Goal: Information Seeking & Learning: Learn about a topic

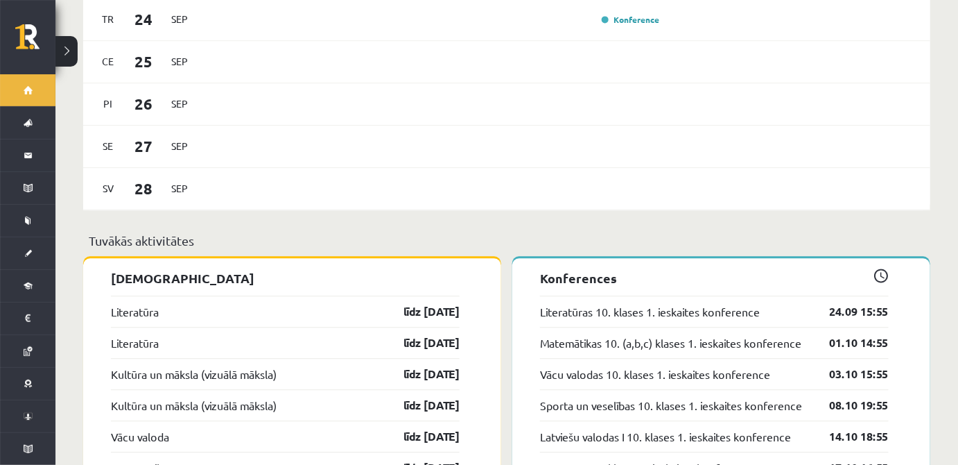
scroll to position [1050, 0]
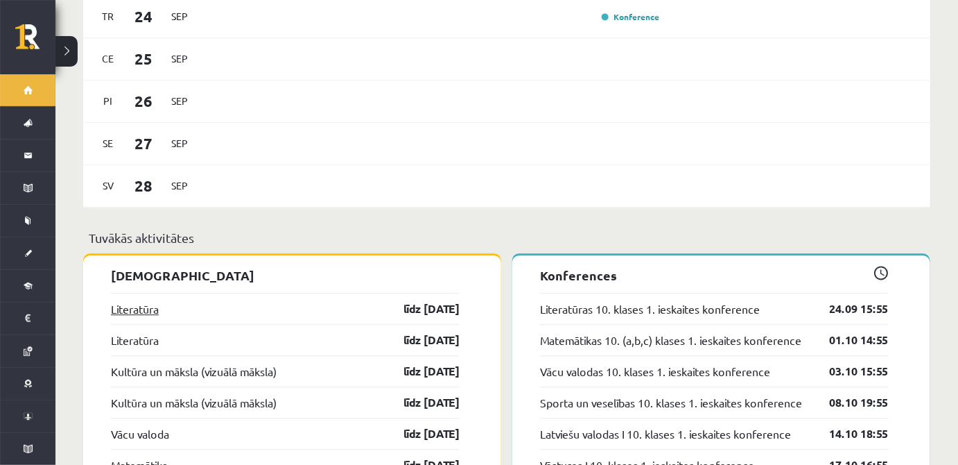
click at [111, 300] on link "Literatūra" at bounding box center [135, 308] width 48 height 17
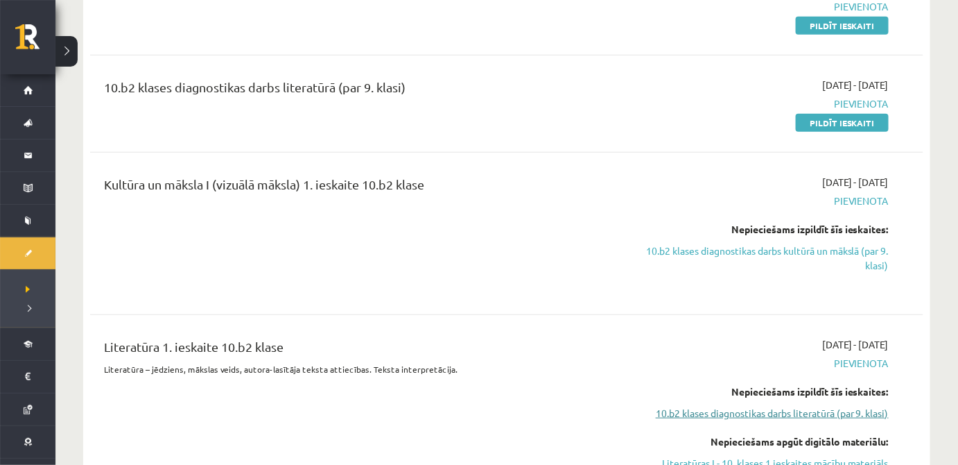
scroll to position [252, 0]
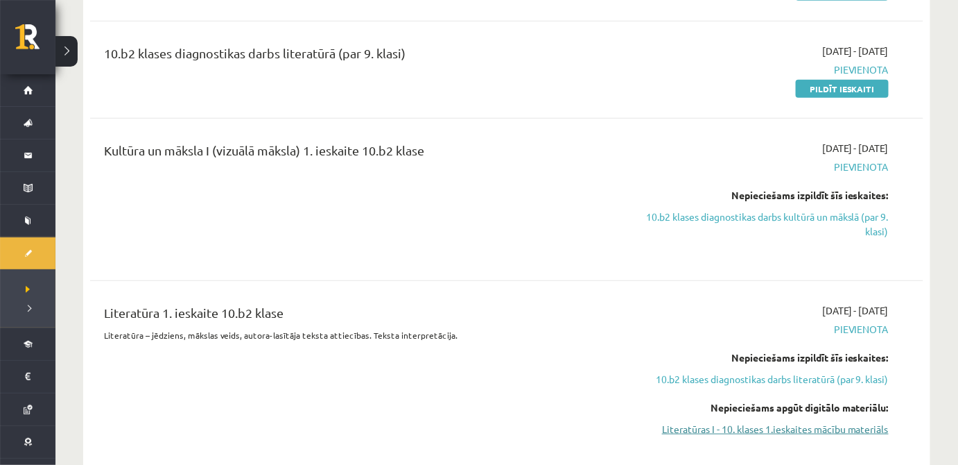
click at [779, 433] on link "Literatūras I - 10. klases 1.ieskaites mācību materiāls" at bounding box center [765, 429] width 248 height 15
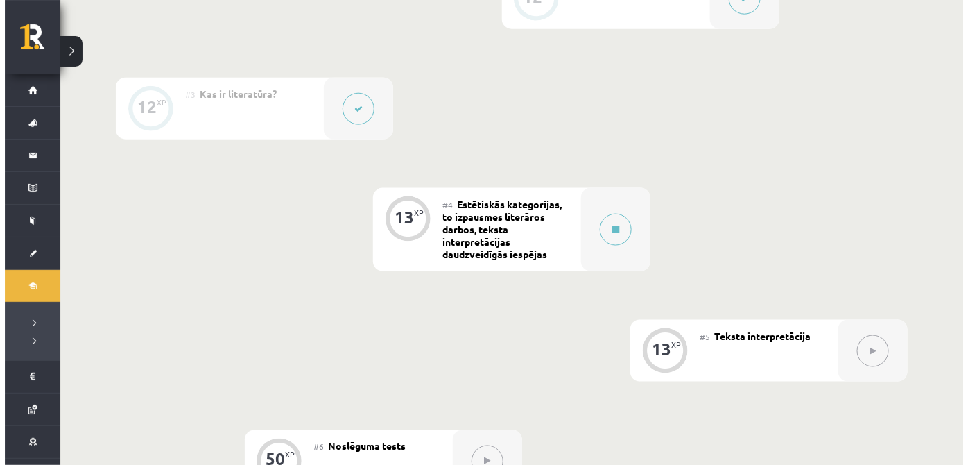
scroll to position [517, 0]
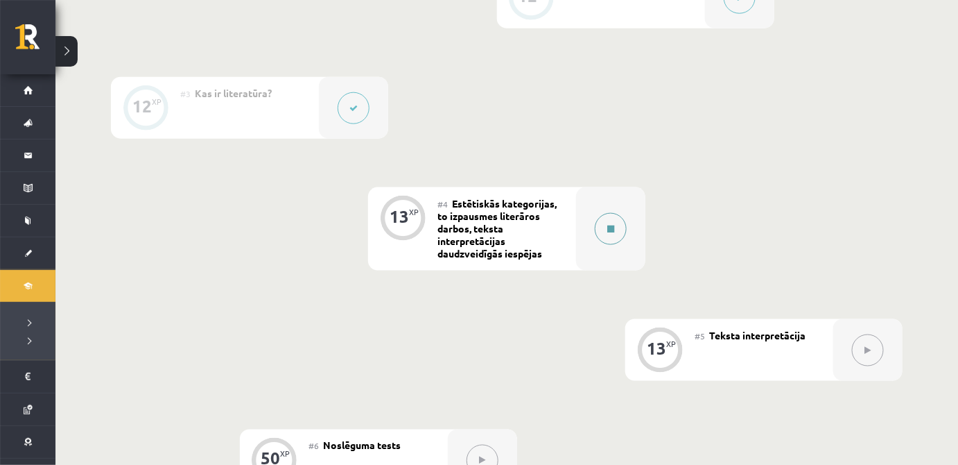
click at [610, 232] on button at bounding box center [611, 229] width 32 height 32
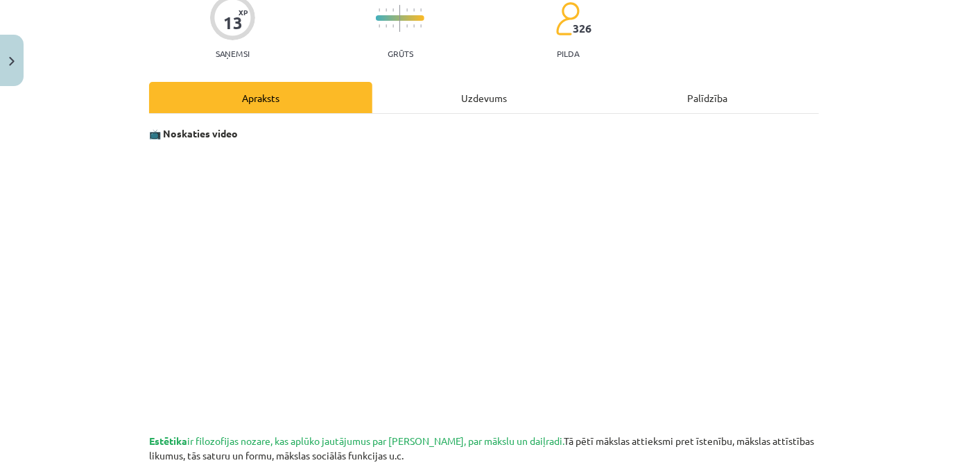
scroll to position [126, 0]
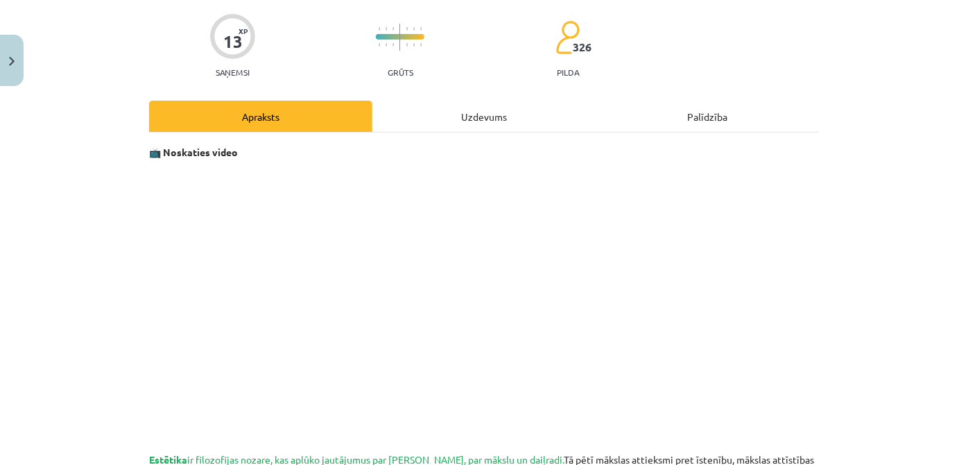
click at [506, 112] on div "Uzdevums" at bounding box center [483, 116] width 223 height 31
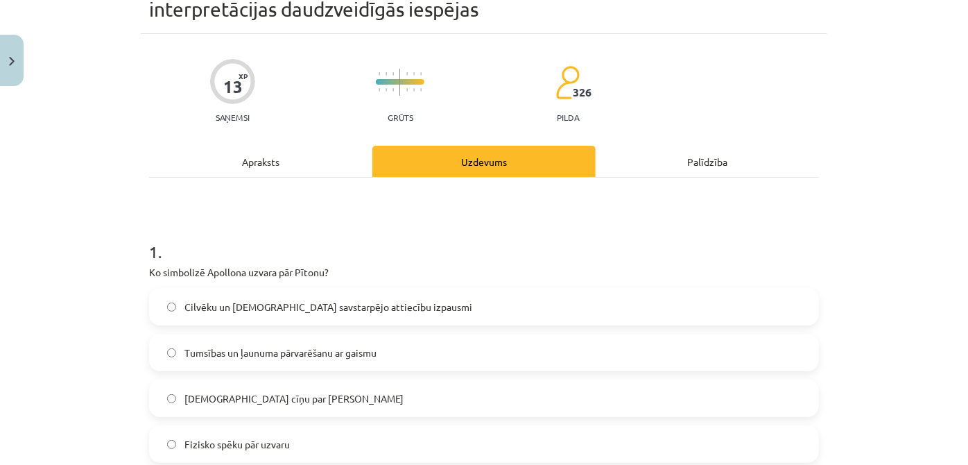
scroll to position [161, 0]
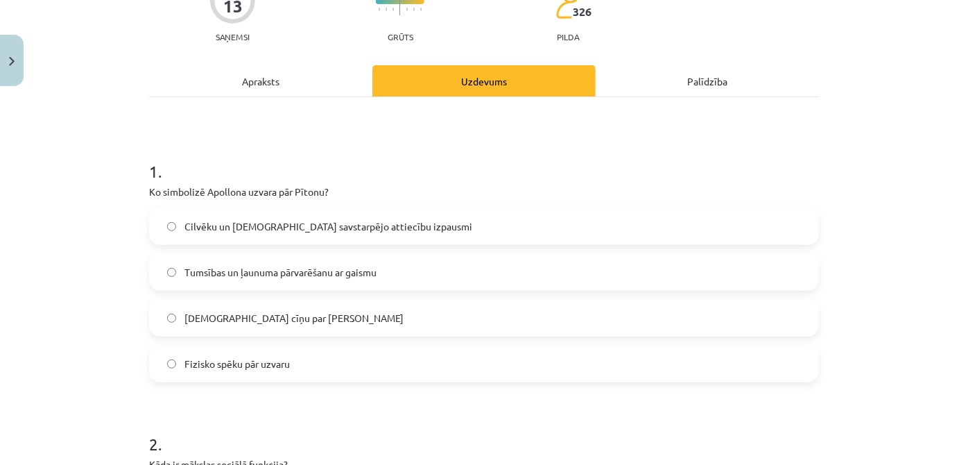
click at [273, 80] on div "Apraksts" at bounding box center [260, 80] width 223 height 31
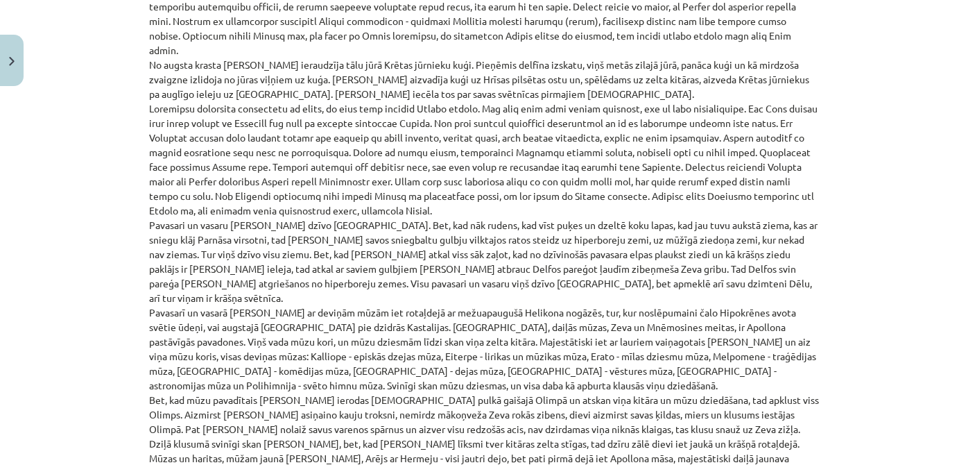
scroll to position [1254, 0]
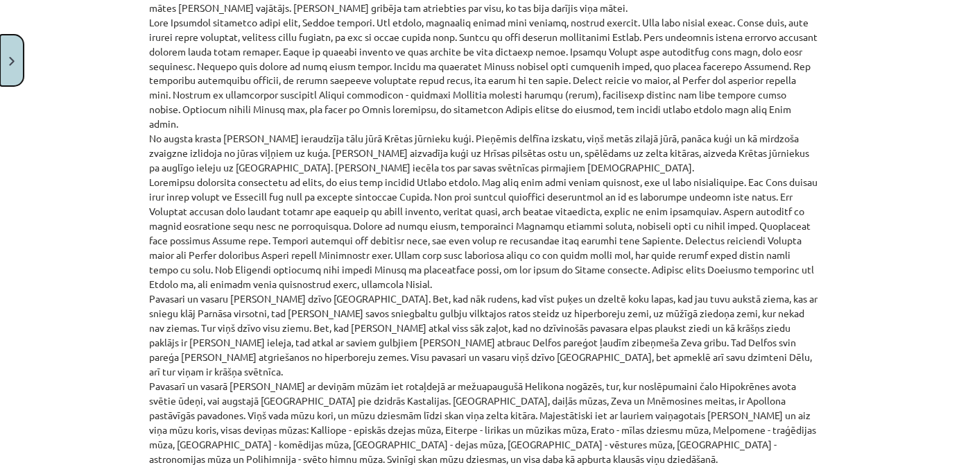
click at [12, 55] on button "Close" at bounding box center [12, 60] width 24 height 51
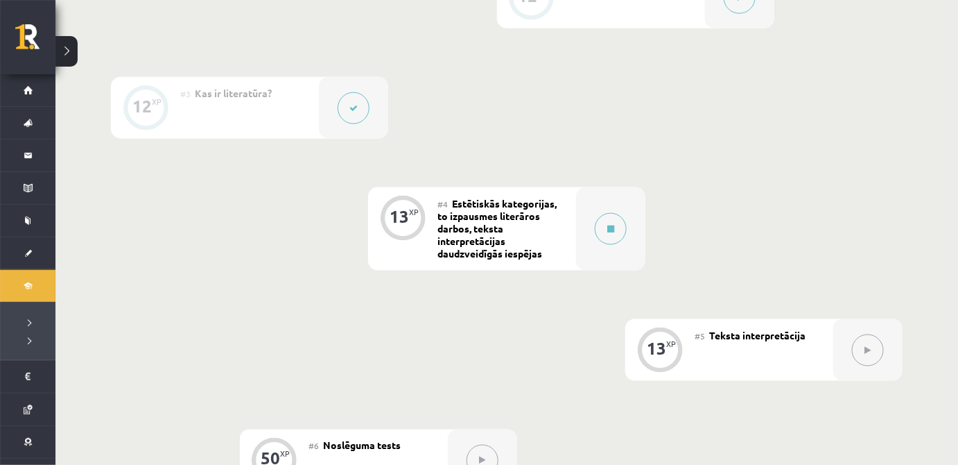
drag, startPoint x: 736, startPoint y: 43, endPoint x: 494, endPoint y: 222, distance: 301.5
drag, startPoint x: 494, startPoint y: 222, endPoint x: 631, endPoint y: 235, distance: 137.9
click at [631, 235] on div at bounding box center [610, 228] width 69 height 83
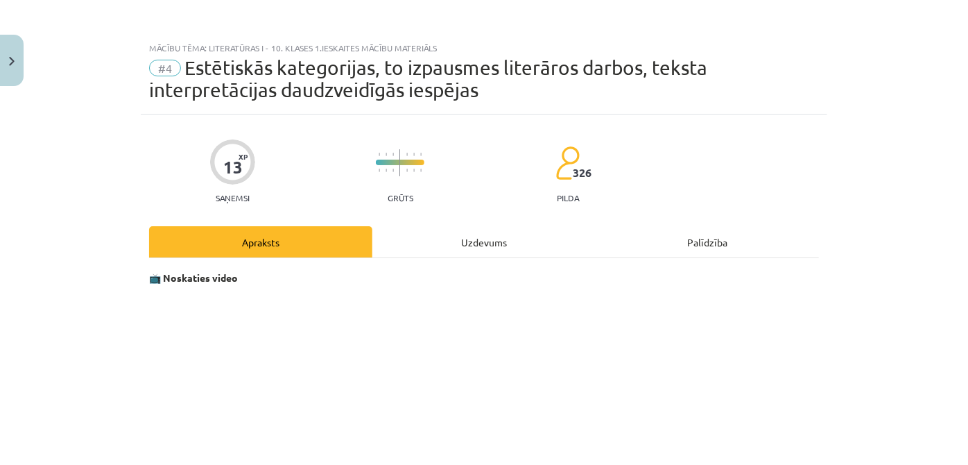
click at [523, 239] on div "Uzdevums" at bounding box center [483, 241] width 223 height 31
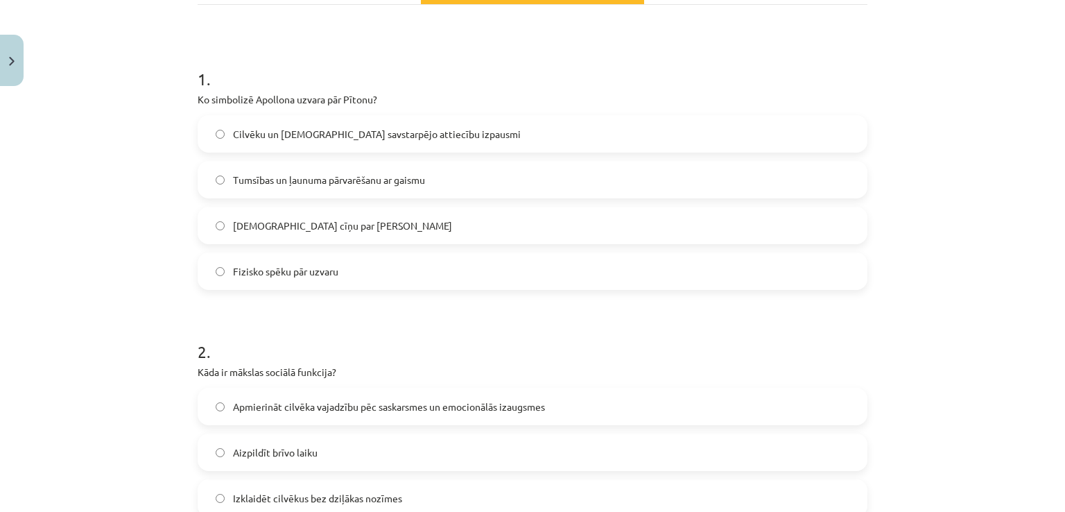
scroll to position [148, 0]
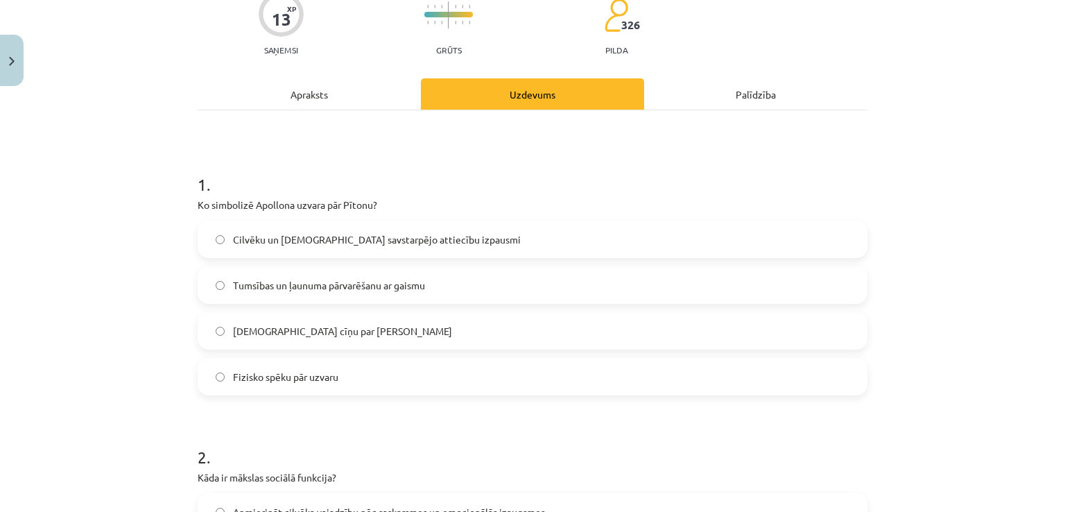
click at [330, 94] on div "Apraksts" at bounding box center [309, 93] width 223 height 31
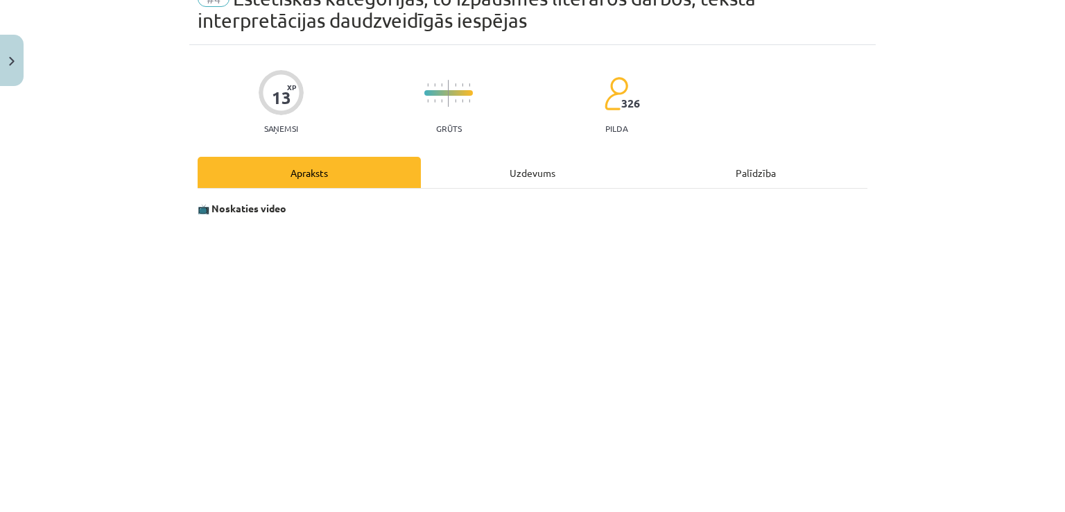
scroll to position [0, 0]
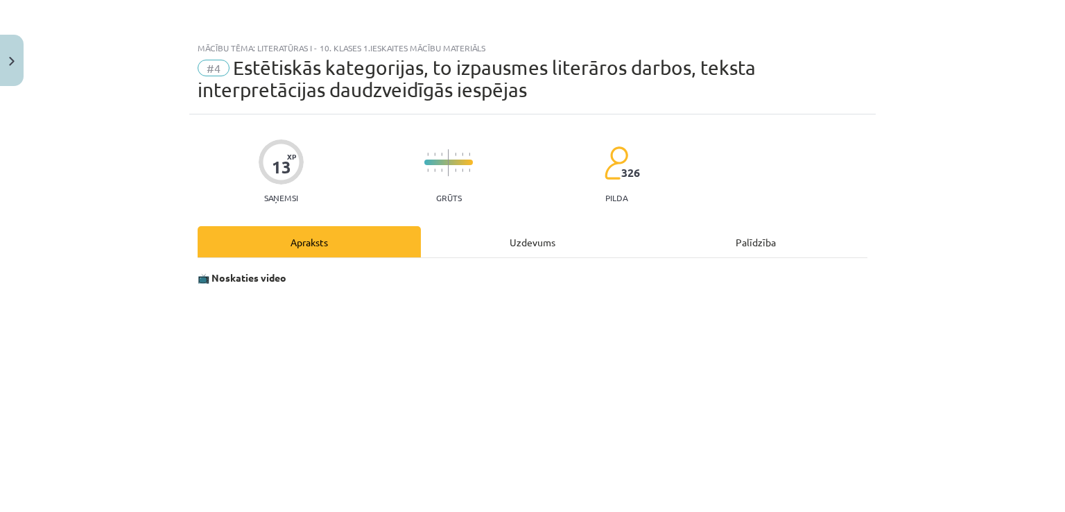
click at [527, 254] on div "Uzdevums" at bounding box center [532, 241] width 223 height 31
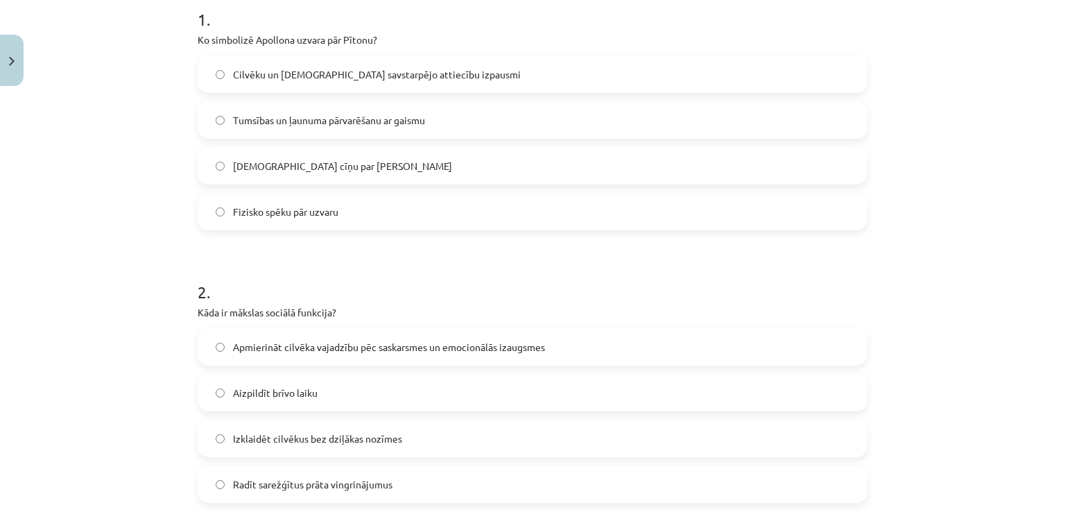
scroll to position [312, 0]
click at [401, 118] on span "Tumsības un ļaunuma pārvarēšanu ar gaismu" at bounding box center [329, 121] width 192 height 15
click at [441, 338] on label "Apmierināt cilvēka vajadzību pēc saskarsmes un emocionālās izaugsmes" at bounding box center [532, 347] width 667 height 35
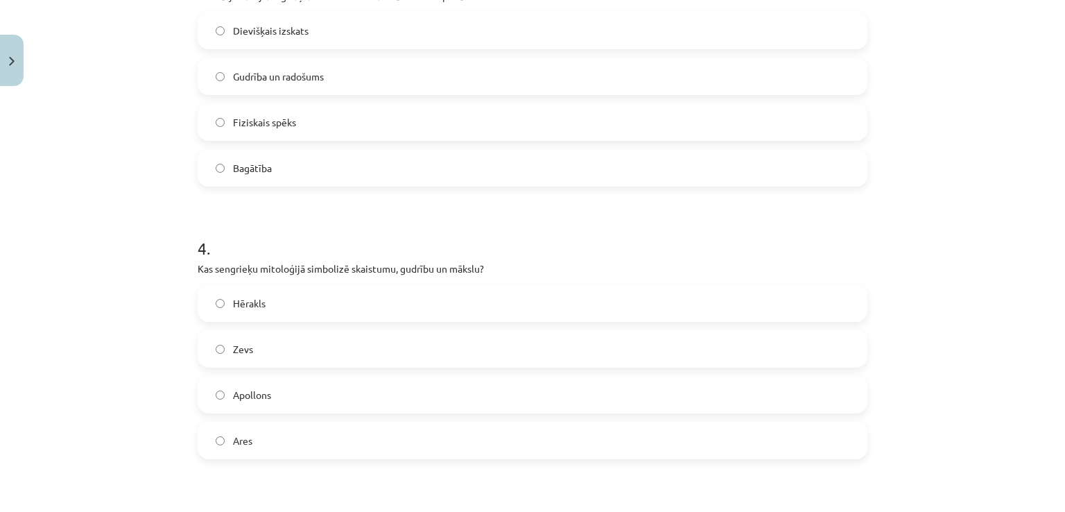
scroll to position [867, 0]
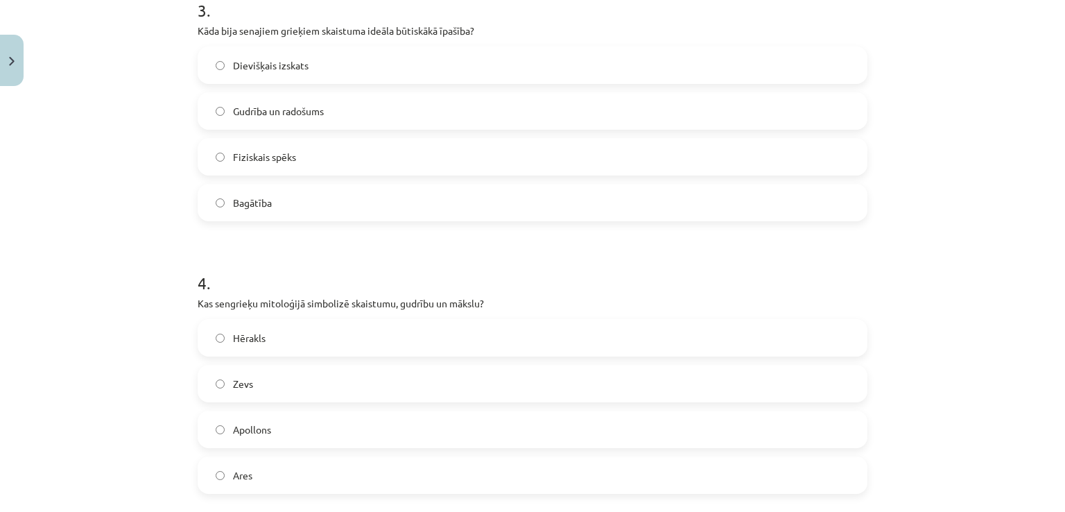
click at [351, 114] on label "Gudrība un radošums" at bounding box center [532, 111] width 667 height 35
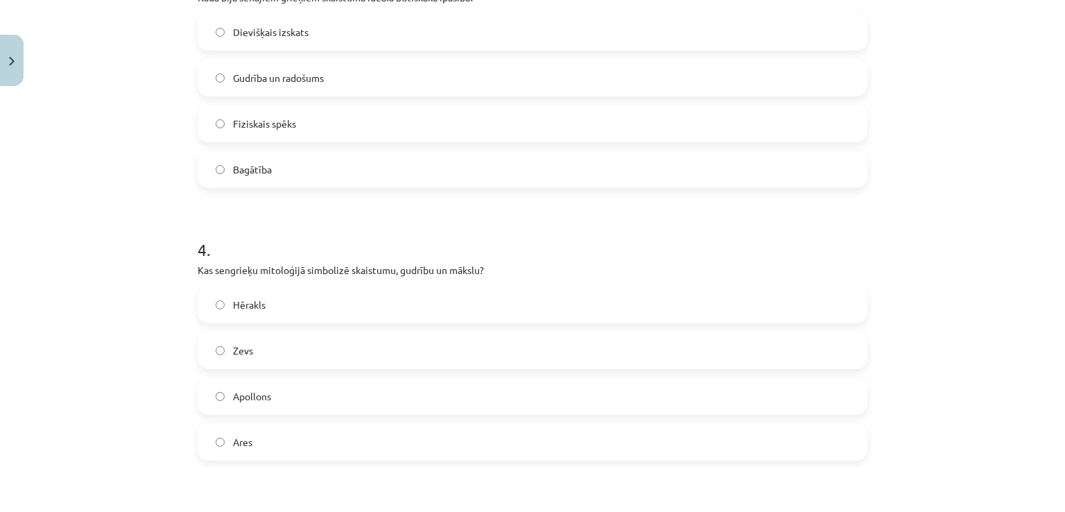
scroll to position [1005, 0]
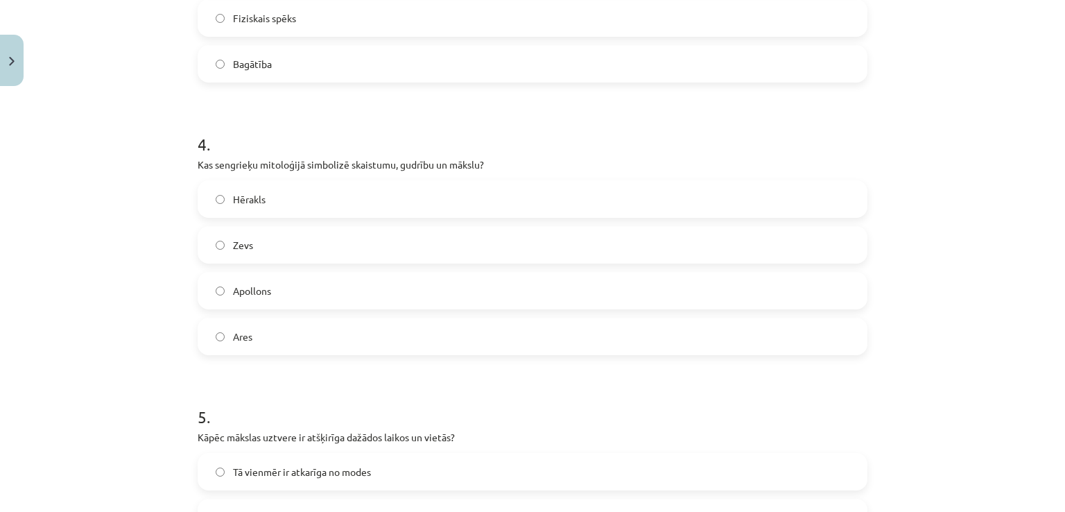
click at [303, 279] on label "Apollons" at bounding box center [532, 290] width 667 height 35
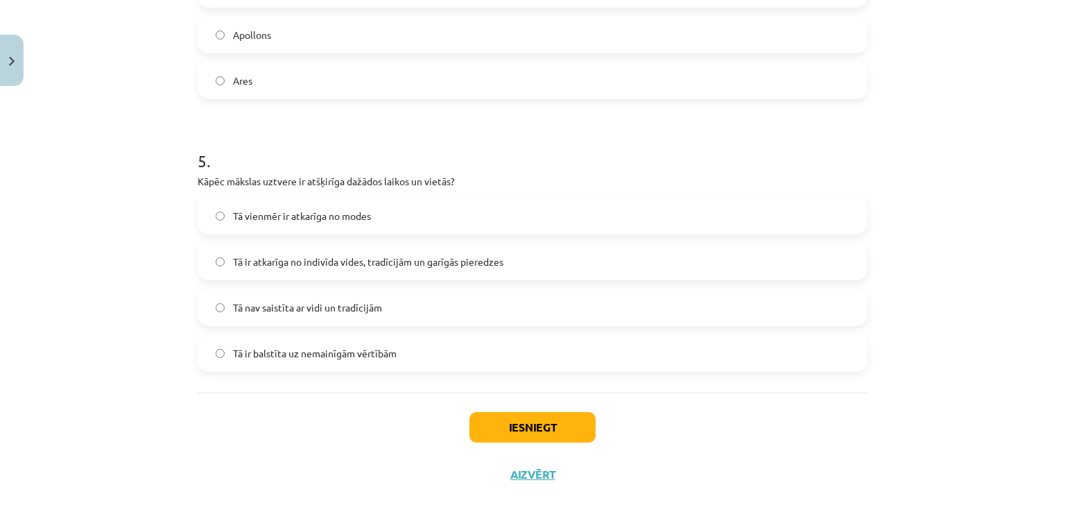
scroll to position [1281, 0]
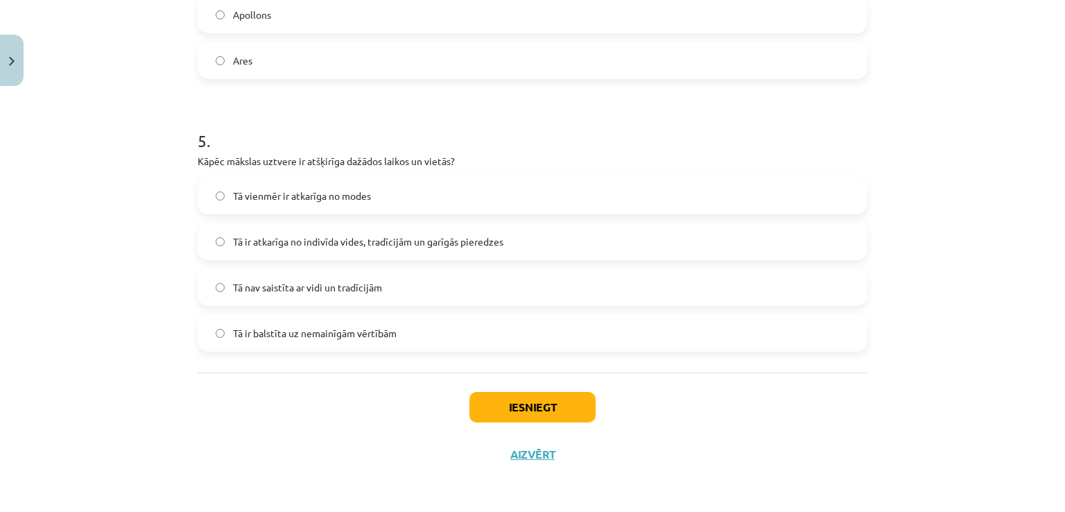
click at [361, 245] on span "Tā ir atkarīga no indivīda vides, tradīcijām un garīgās pieredzes" at bounding box center [368, 241] width 270 height 15
click at [479, 410] on button "Iesniegt" at bounding box center [532, 407] width 126 height 31
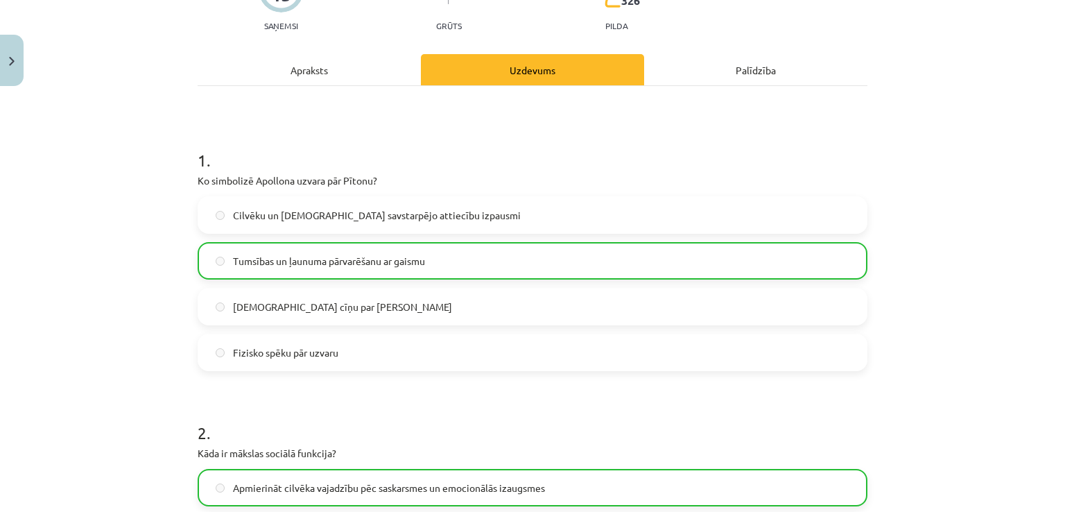
scroll to position [0, 0]
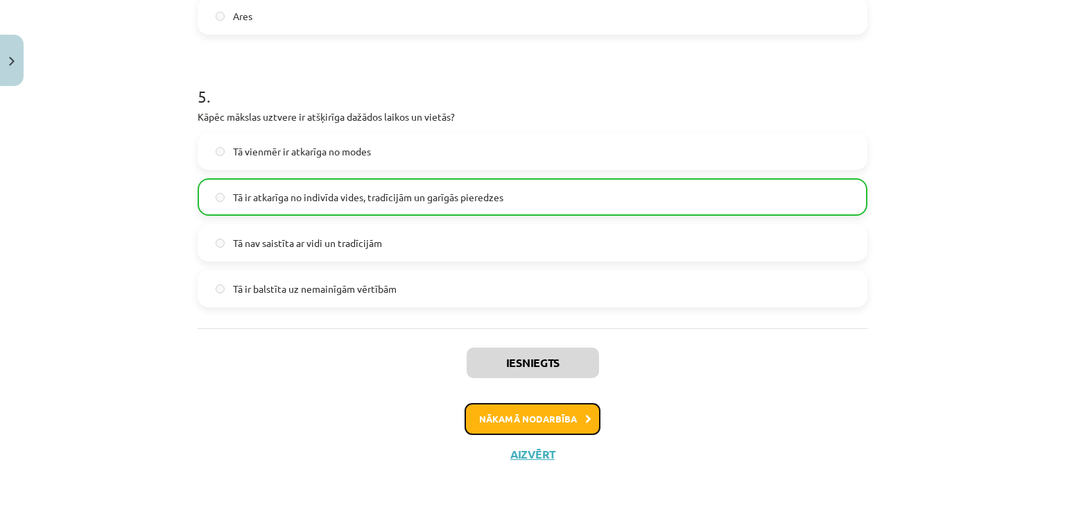
click at [497, 419] on button "Nākamā nodarbība" at bounding box center [533, 419] width 136 height 32
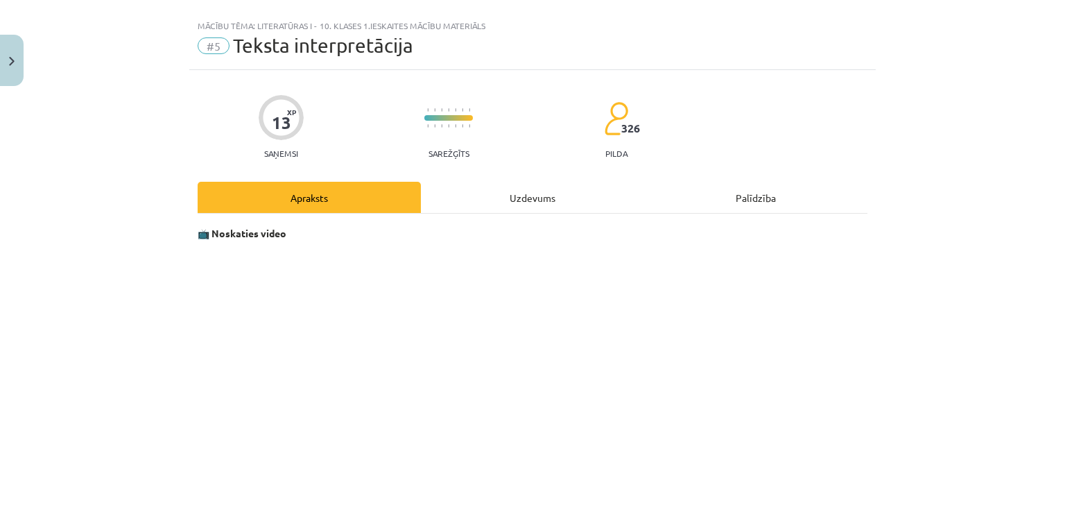
scroll to position [15, 0]
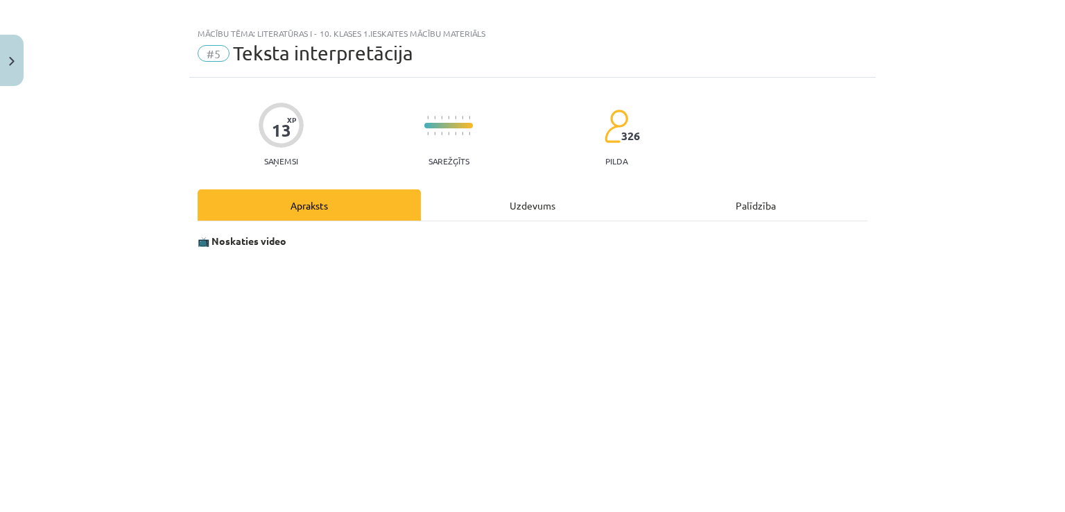
click at [559, 193] on div "Uzdevums" at bounding box center [532, 204] width 223 height 31
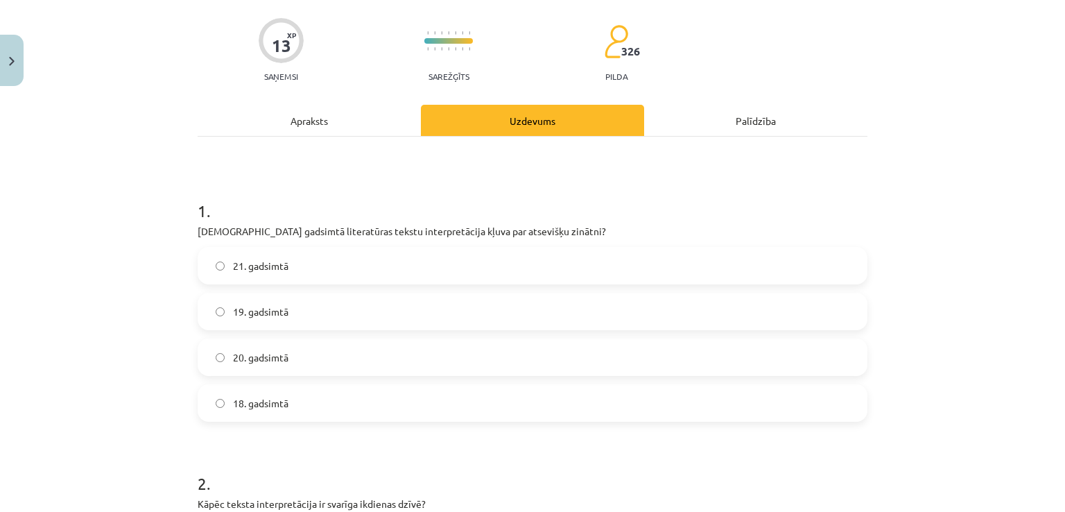
scroll to position [0, 0]
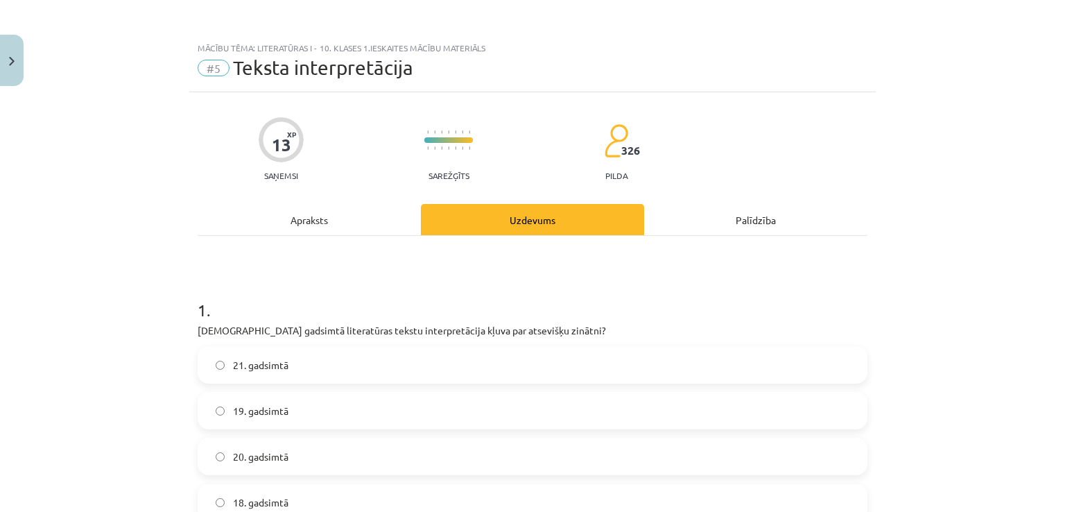
click at [322, 222] on div "Apraksts" at bounding box center [309, 219] width 223 height 31
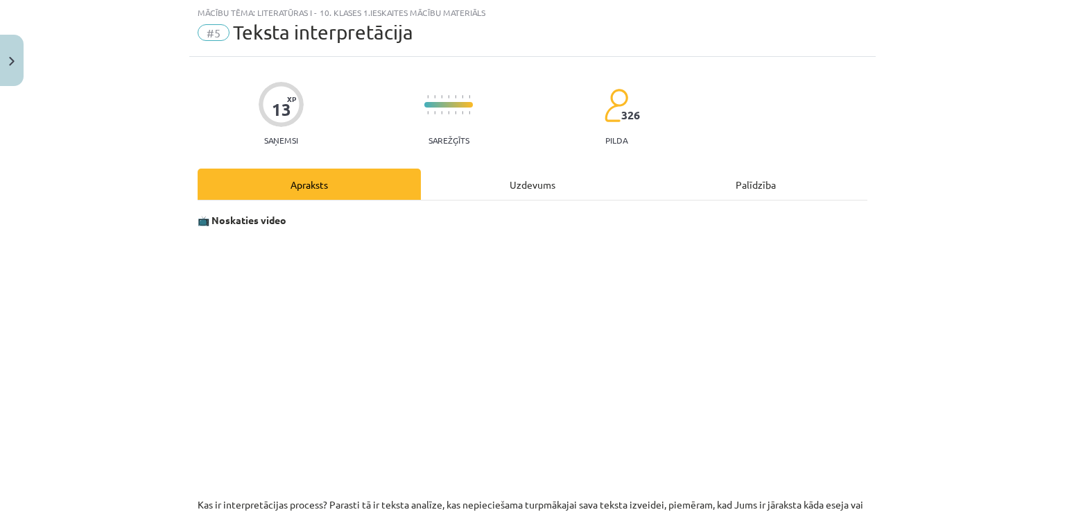
scroll to position [35, 0]
click at [476, 191] on div "Uzdevums" at bounding box center [532, 184] width 223 height 31
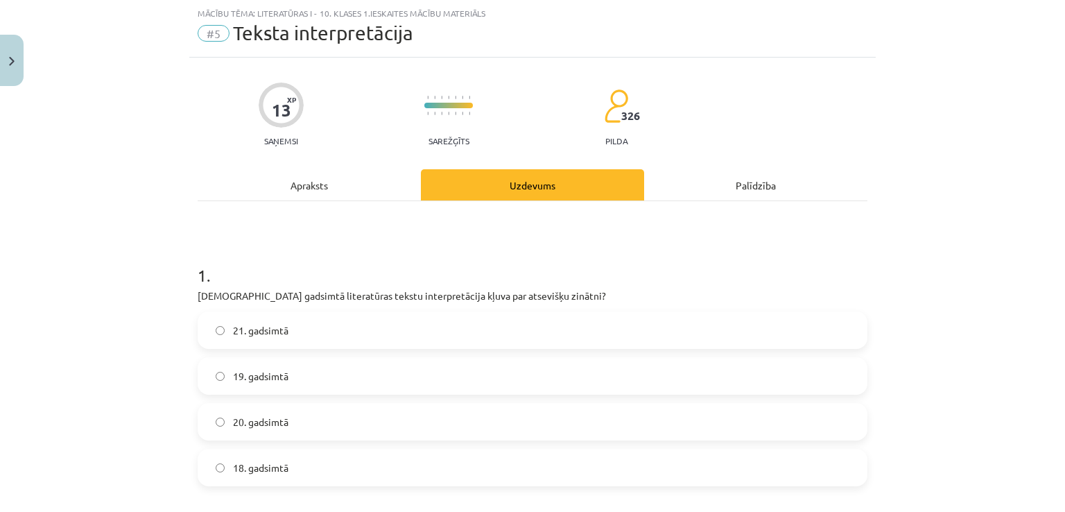
click at [370, 193] on div "Apraksts" at bounding box center [309, 184] width 223 height 31
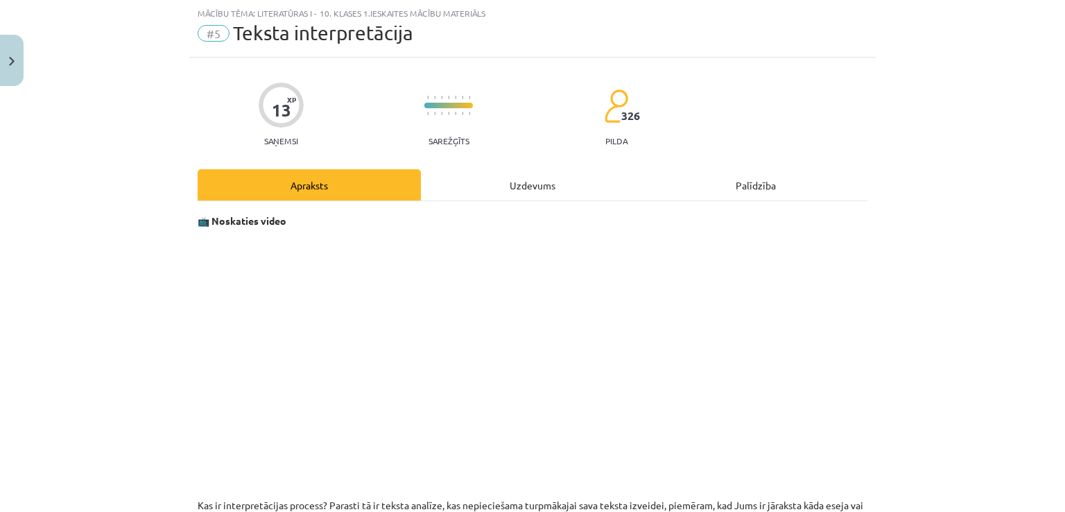
click at [533, 182] on div "Uzdevums" at bounding box center [532, 184] width 223 height 31
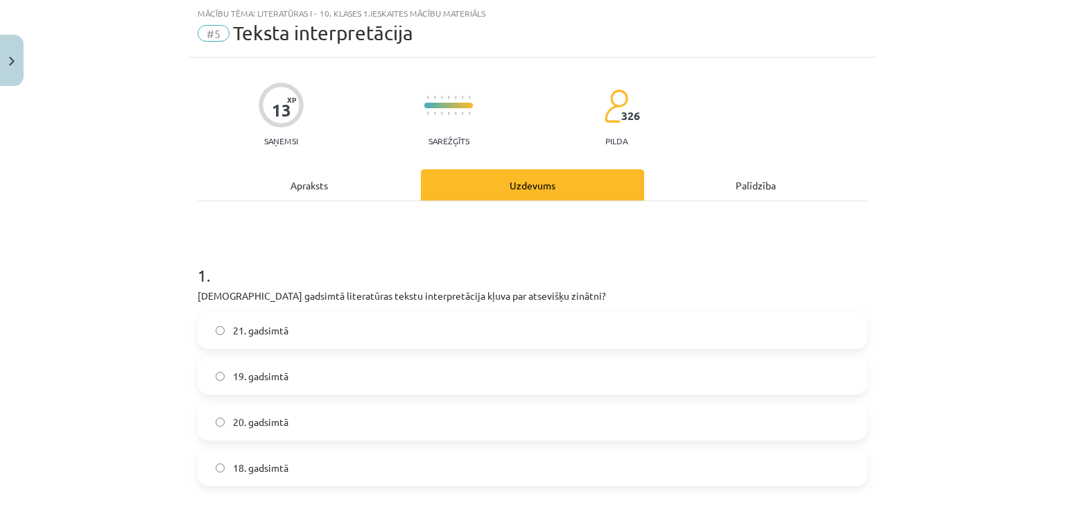
click at [305, 423] on label "20. gadsimtā" at bounding box center [532, 421] width 667 height 35
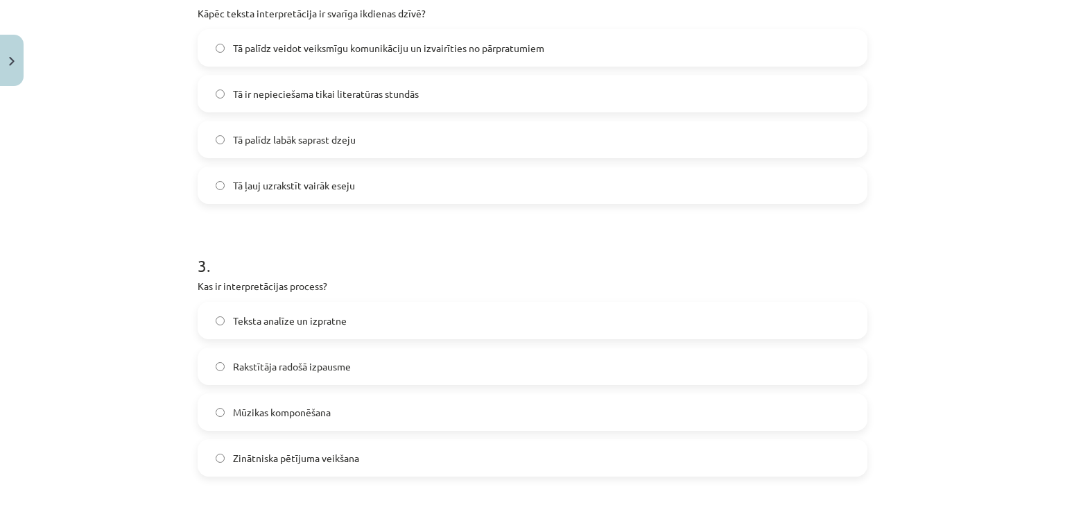
scroll to position [635, 0]
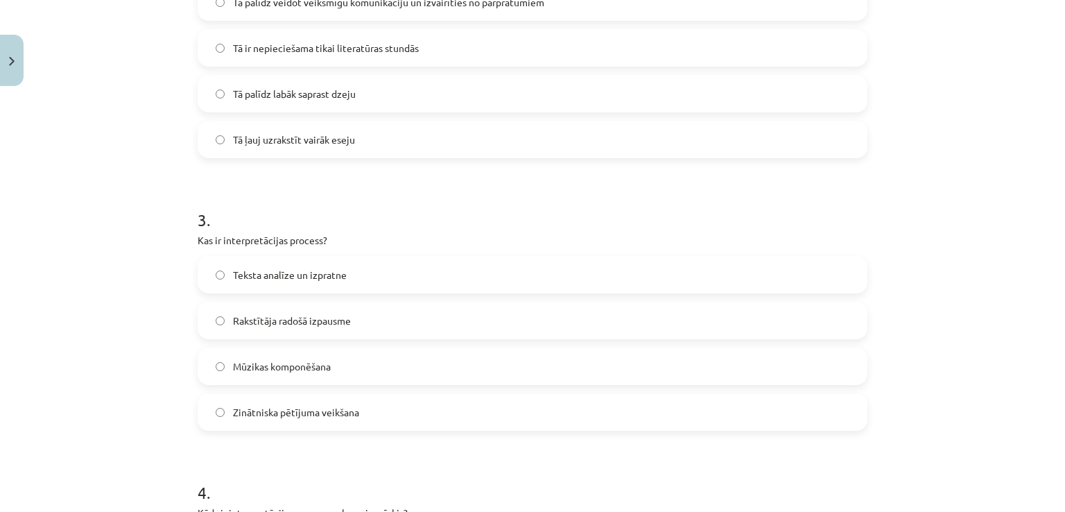
click at [461, 284] on label "Teksta analīze un izpratne" at bounding box center [532, 274] width 667 height 35
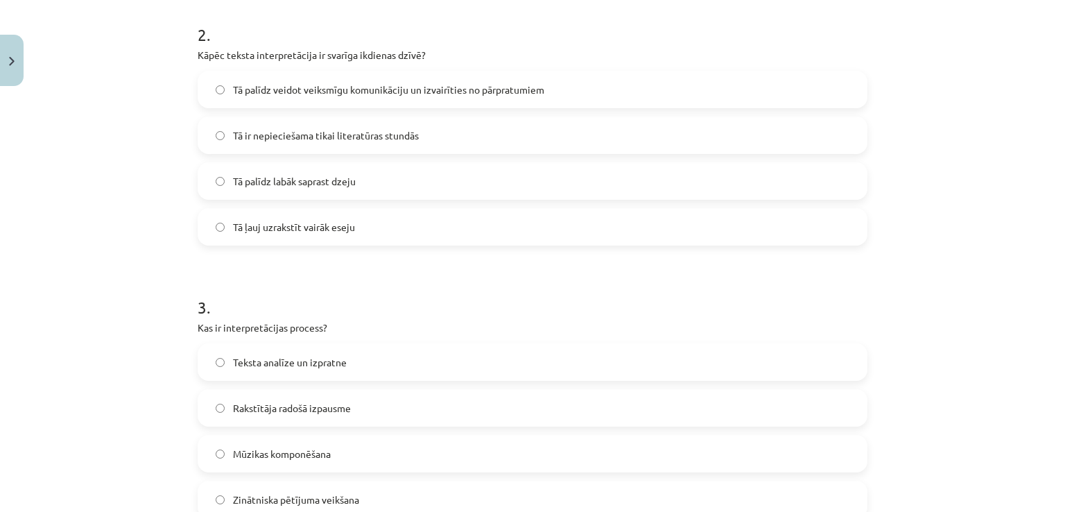
scroll to position [544, 0]
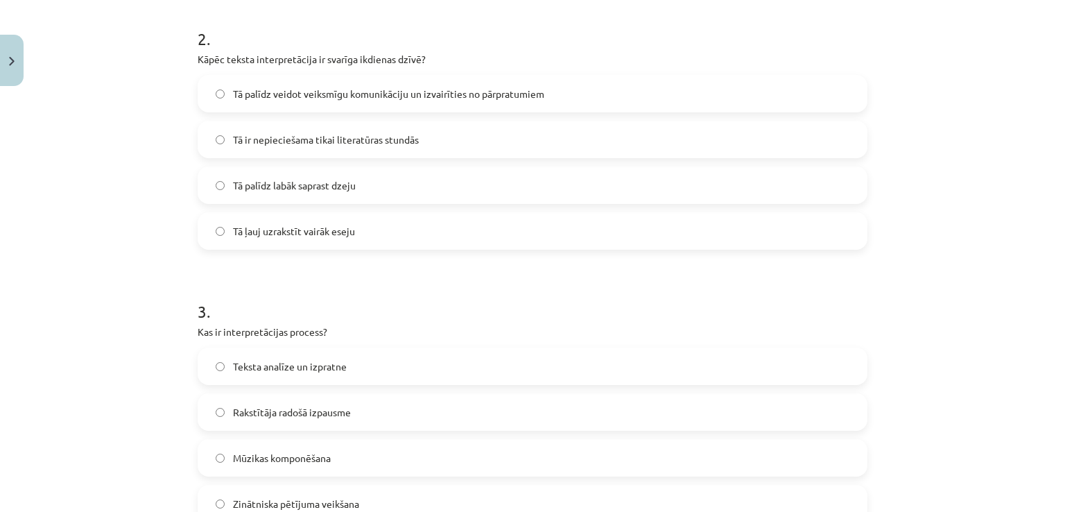
click at [463, 96] on span "Tā palīdz veidot veiksmīgu komunikāciju un izvairīties no pārpratumiem" at bounding box center [388, 94] width 311 height 15
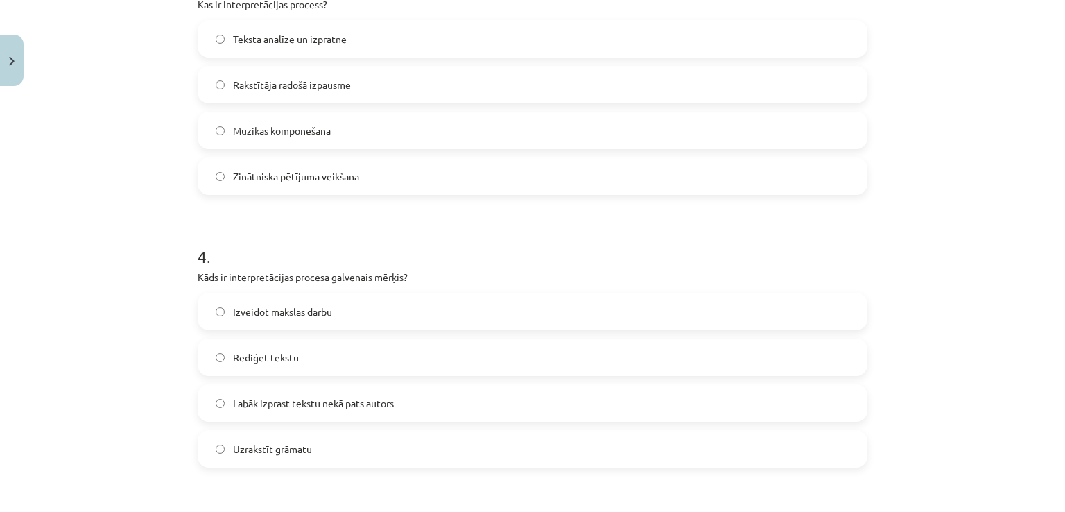
scroll to position [960, 0]
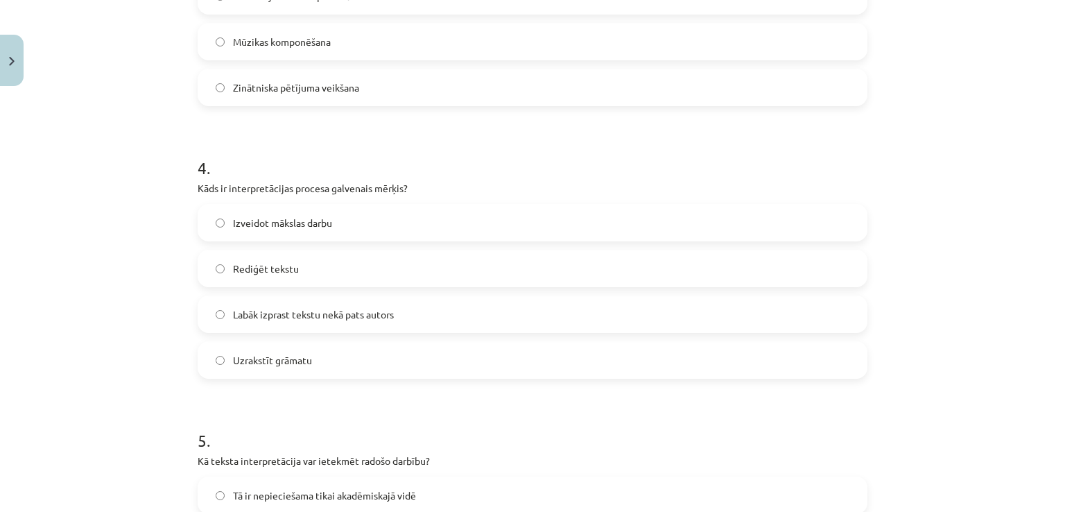
click at [410, 311] on label "Labāk izprast tekstu nekā pats autors" at bounding box center [532, 314] width 667 height 35
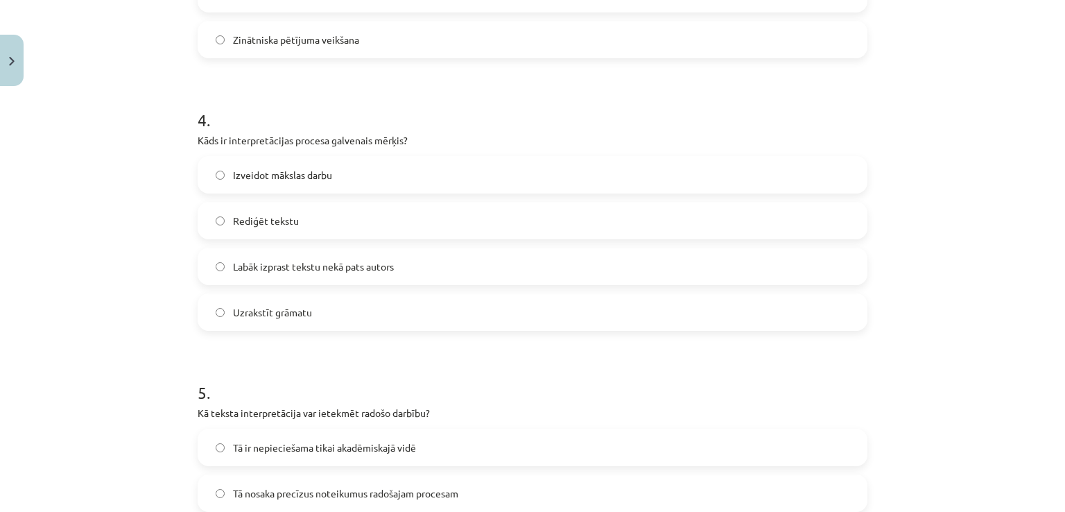
scroll to position [1098, 0]
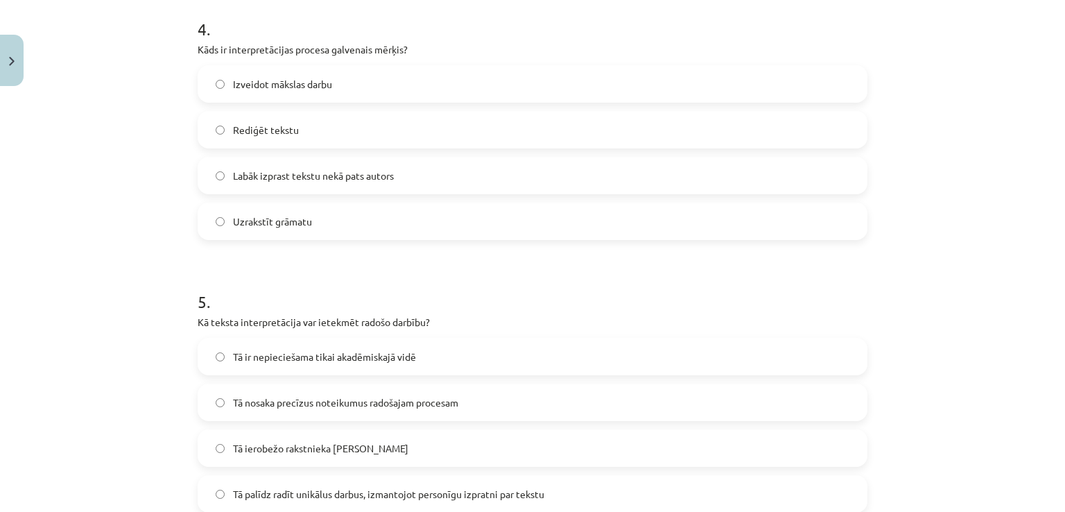
click at [405, 128] on label "Rediģēt tekstu" at bounding box center [532, 129] width 667 height 35
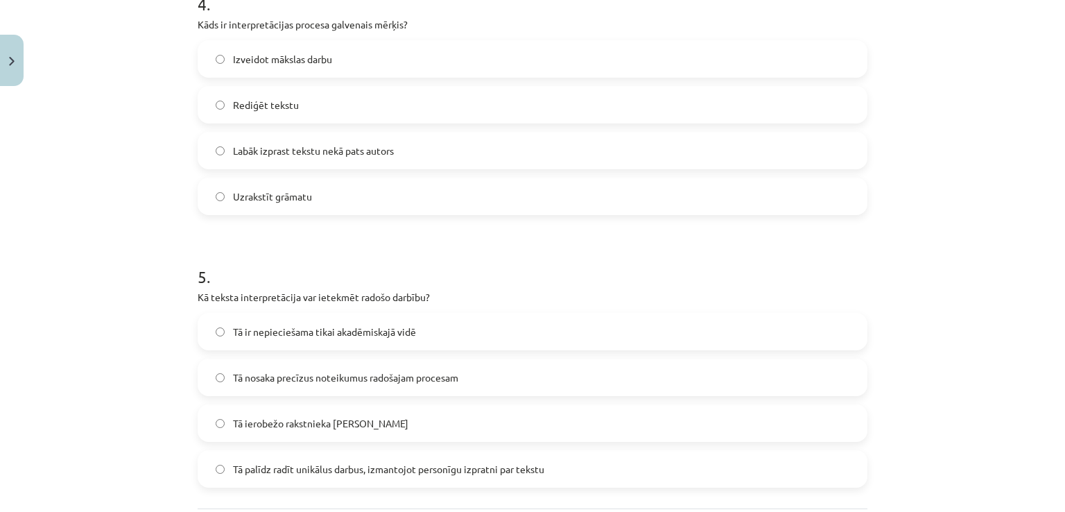
scroll to position [1120, 0]
click at [501, 162] on label "Labāk izprast tekstu nekā pats autors" at bounding box center [532, 153] width 667 height 35
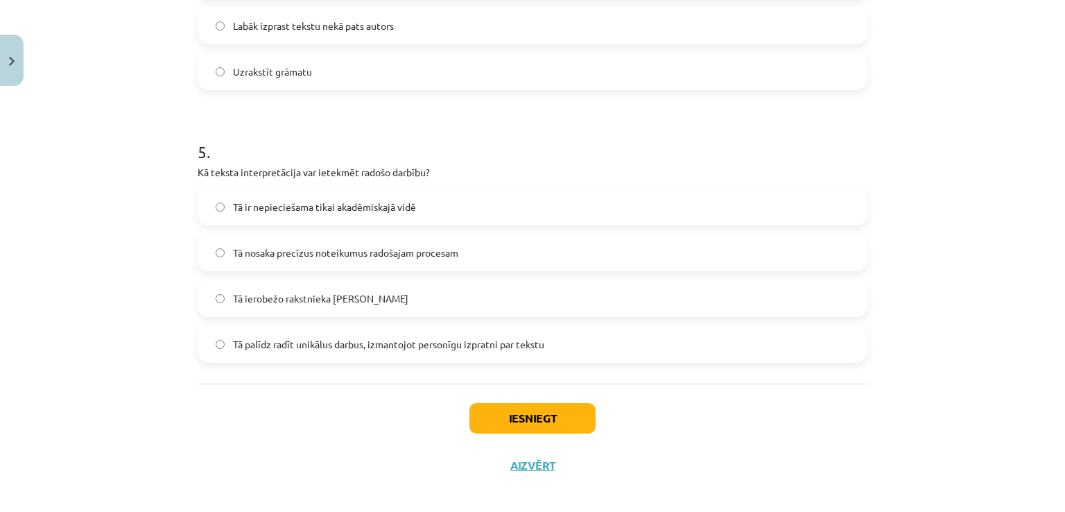
scroll to position [1259, 0]
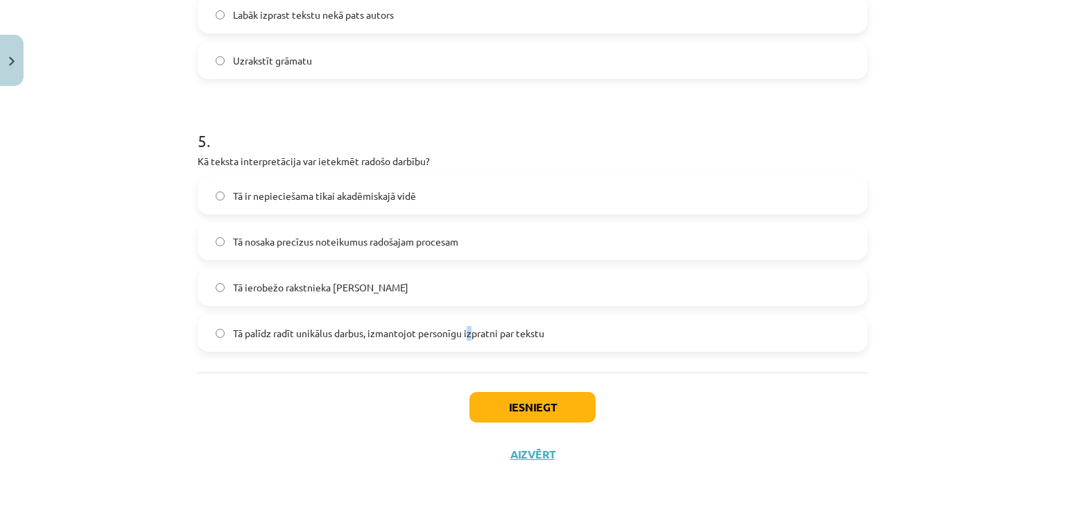
click at [467, 331] on span "Tā palīdz radīt unikālus darbus, izmantojot personīgu izpratni par tekstu" at bounding box center [388, 333] width 311 height 15
click at [535, 331] on span "Tā palīdz radīt unikālus darbus, izmantojot personīgu izpratni par tekstu" at bounding box center [388, 333] width 311 height 15
click at [529, 417] on button "Iesniegt" at bounding box center [532, 407] width 126 height 31
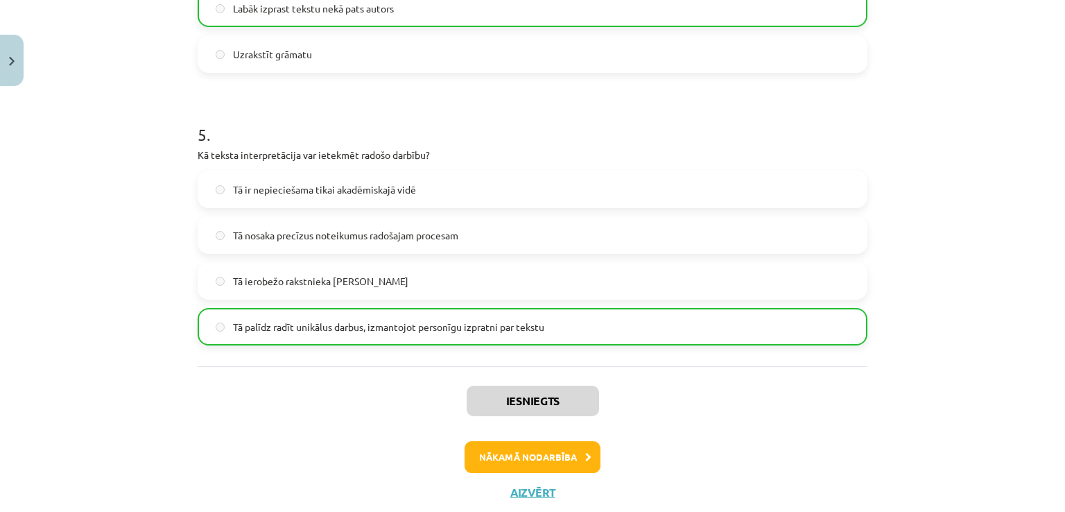
scroll to position [1304, 0]
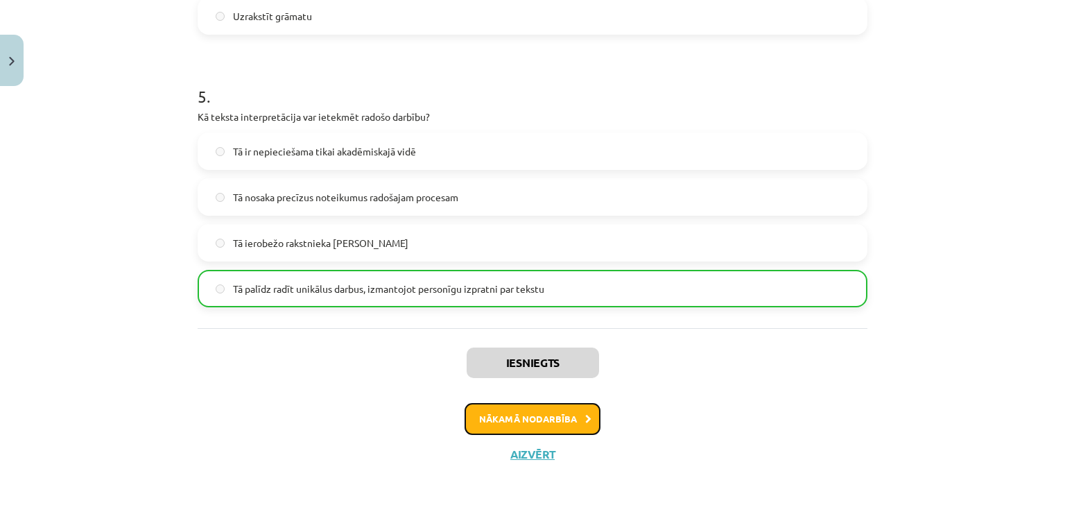
click at [572, 416] on button "Nākamā nodarbība" at bounding box center [533, 419] width 136 height 32
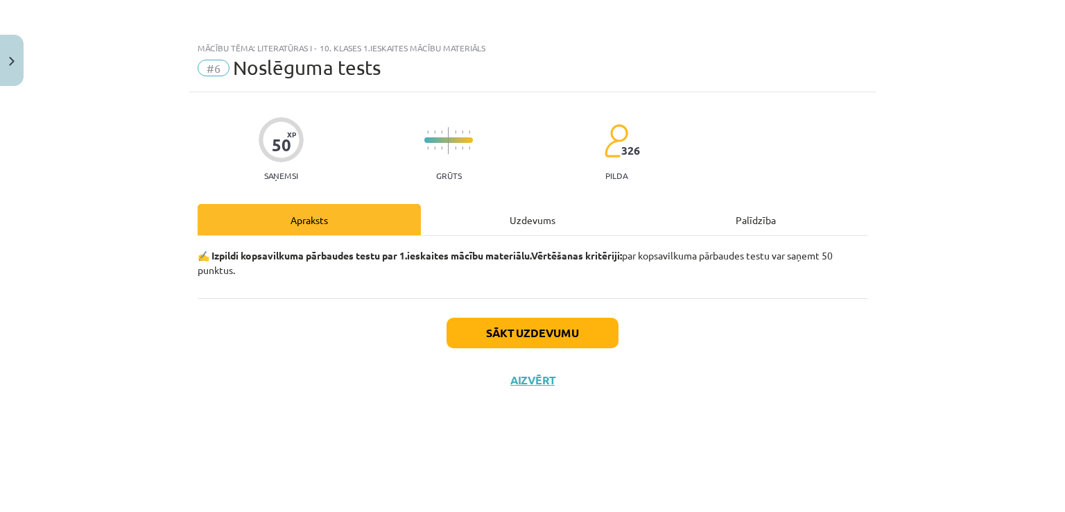
click at [480, 234] on div "Uzdevums" at bounding box center [532, 219] width 223 height 31
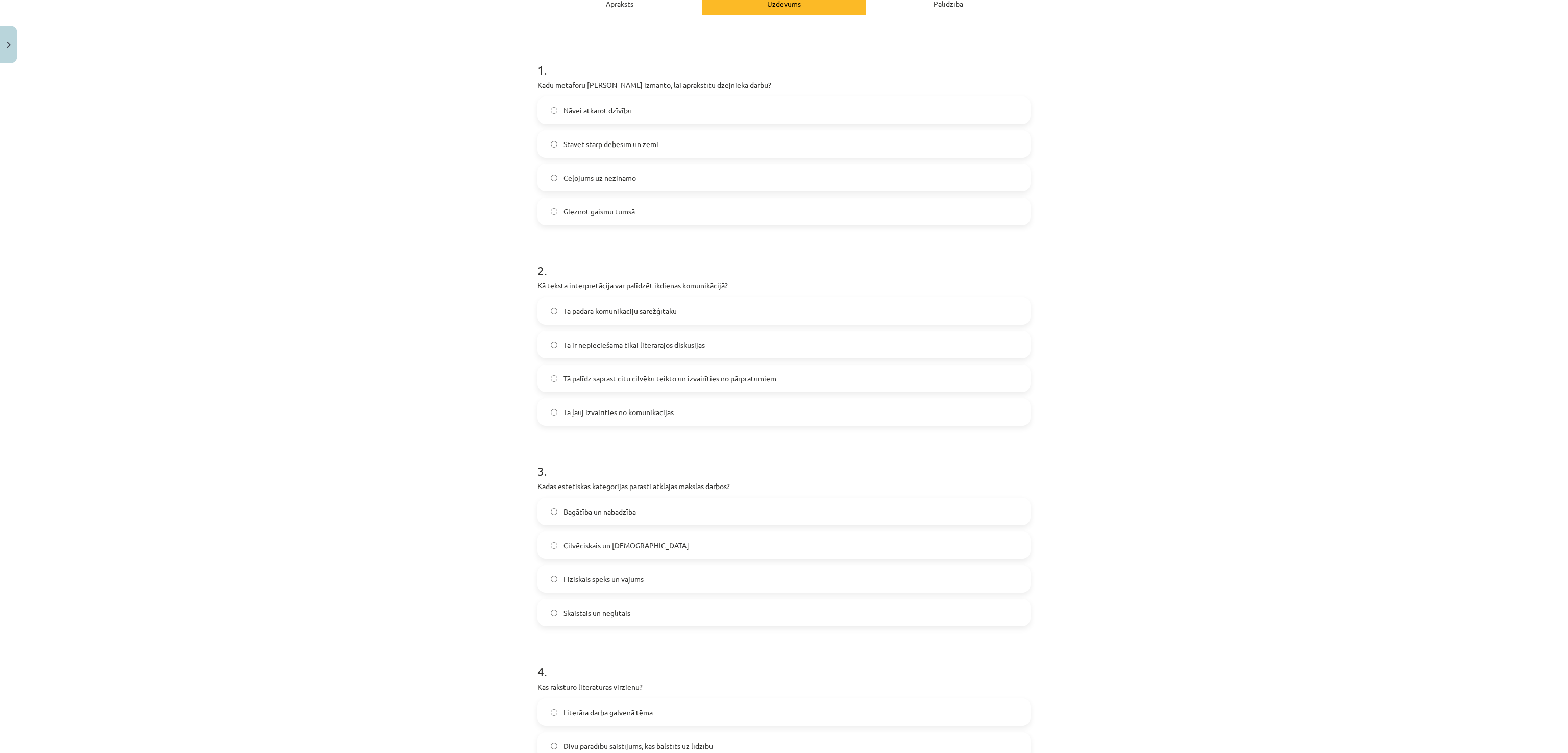
scroll to position [136, 0]
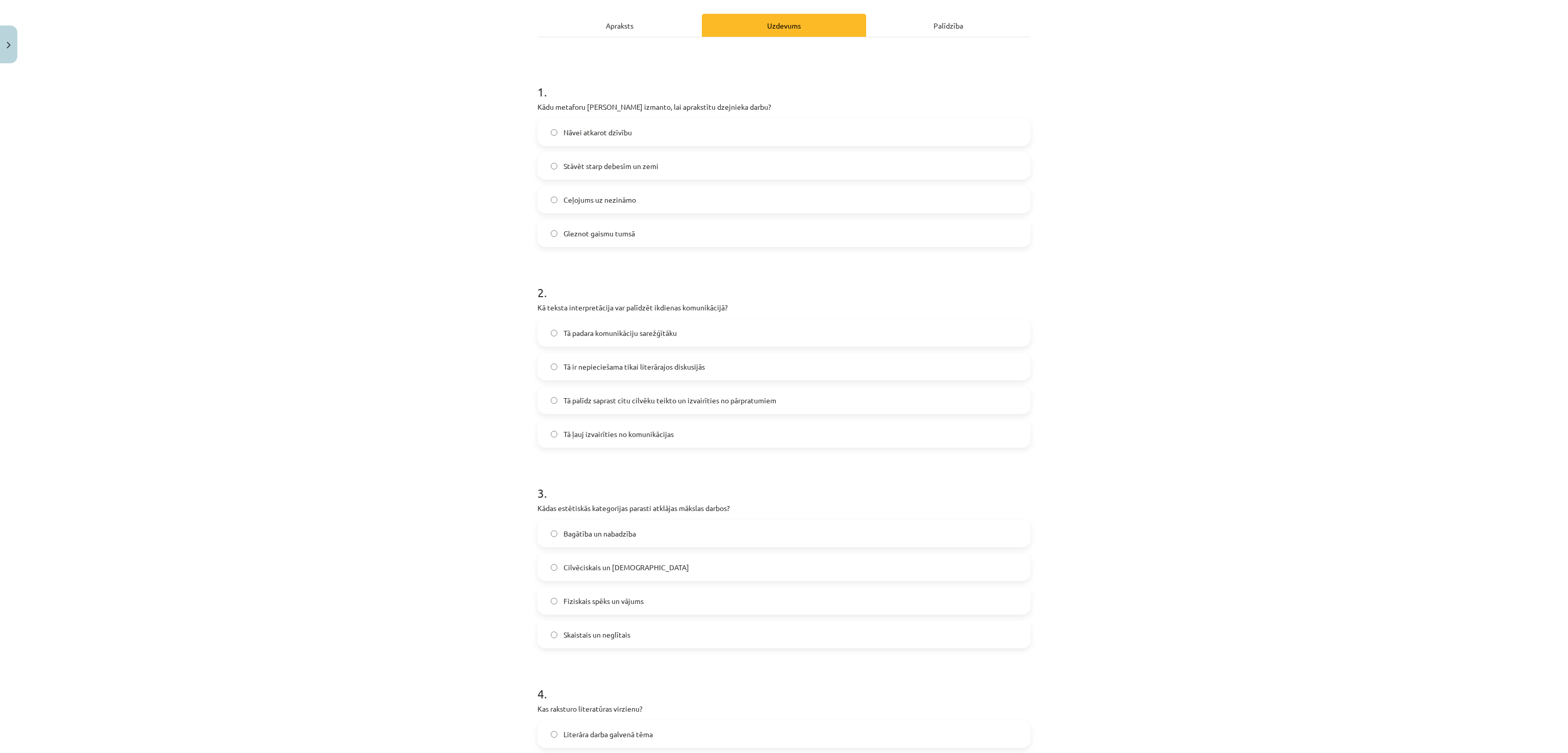
click at [712, 342] on div "Mācību tēma: Literatūras i - 10. klases 1.ieskaites mācību materiāls #6 Noslēgu…" at bounding box center [784, 376] width 1568 height 753
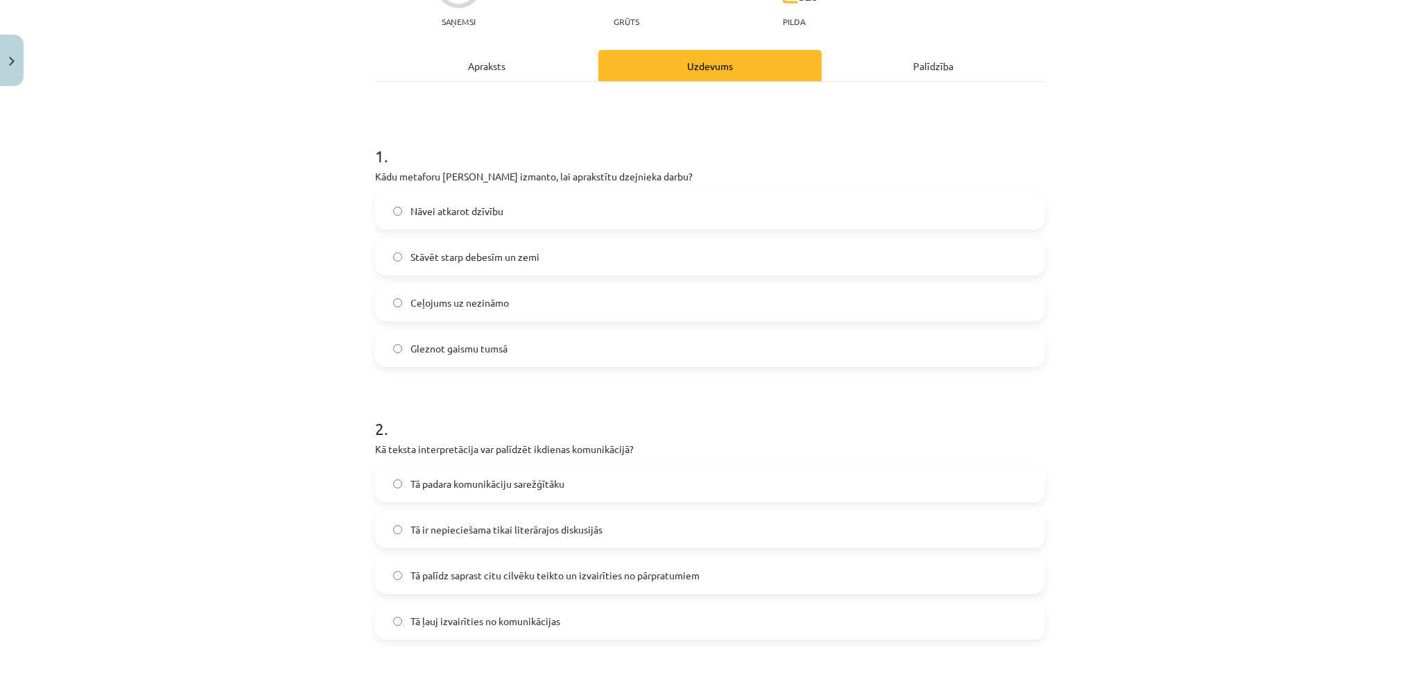
scroll to position [216, 0]
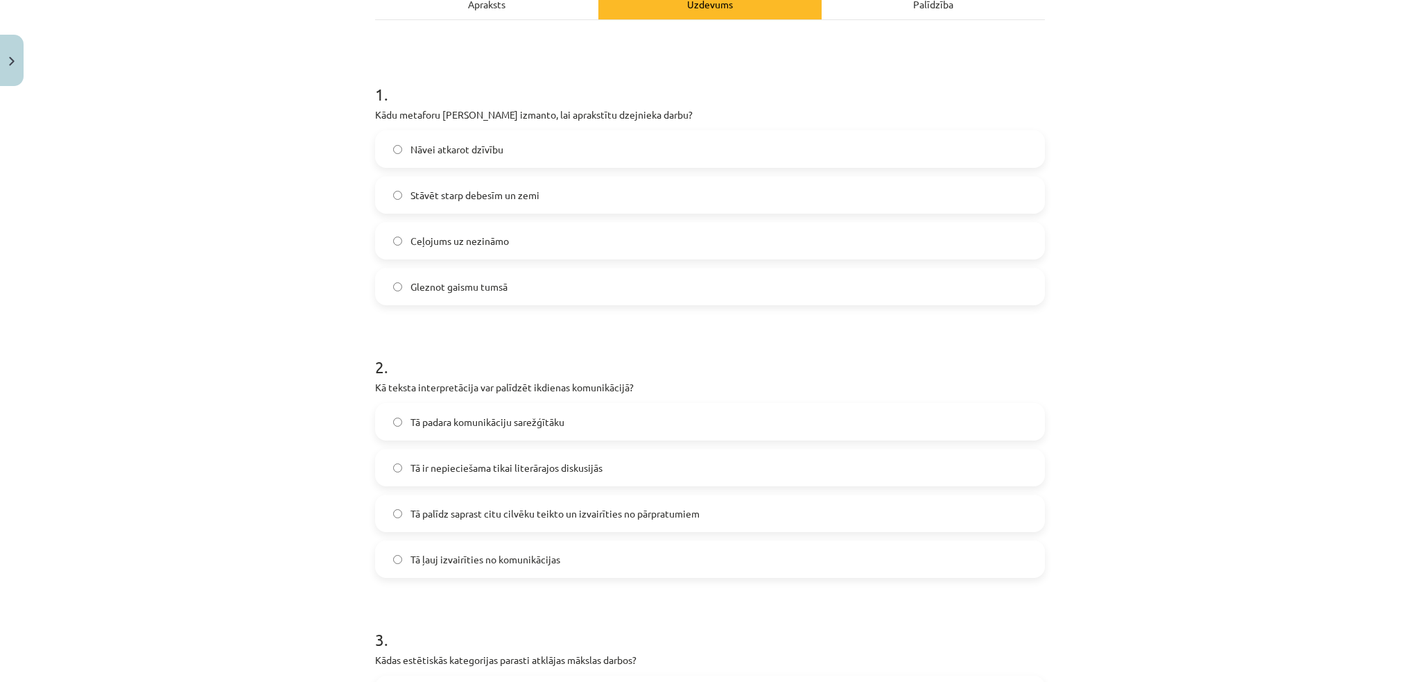
click at [590, 239] on label "Ceļojums uz nezināmo" at bounding box center [710, 240] width 667 height 35
click at [605, 284] on label "Gleznot gaismu tumsā" at bounding box center [710, 286] width 667 height 35
click at [550, 464] on span "Tā palīdz saprast citu cilvēku teikto un izvairīties no pārpratumiem" at bounding box center [554, 513] width 289 height 15
click at [555, 464] on span "Tā palīdz saprast citu cilvēku teikto un izvairīties no pārpratumiem" at bounding box center [554, 513] width 289 height 15
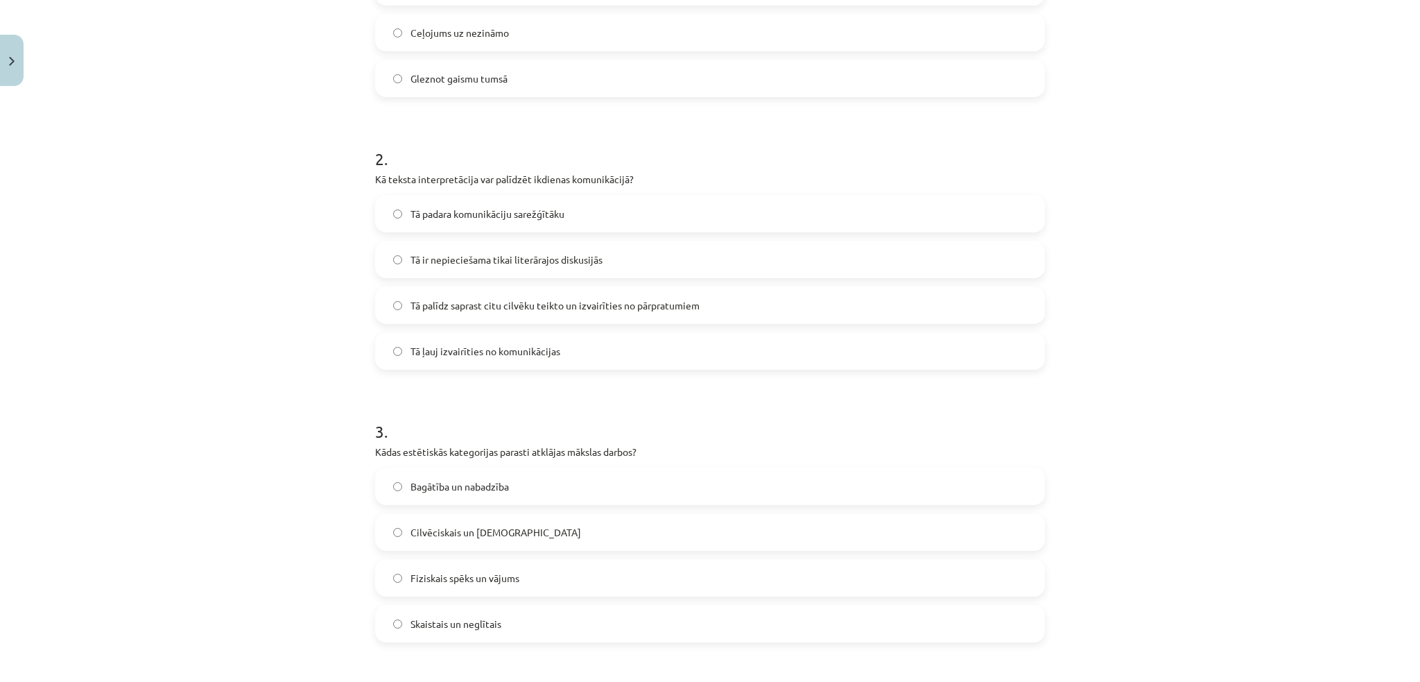
scroll to position [462, 0]
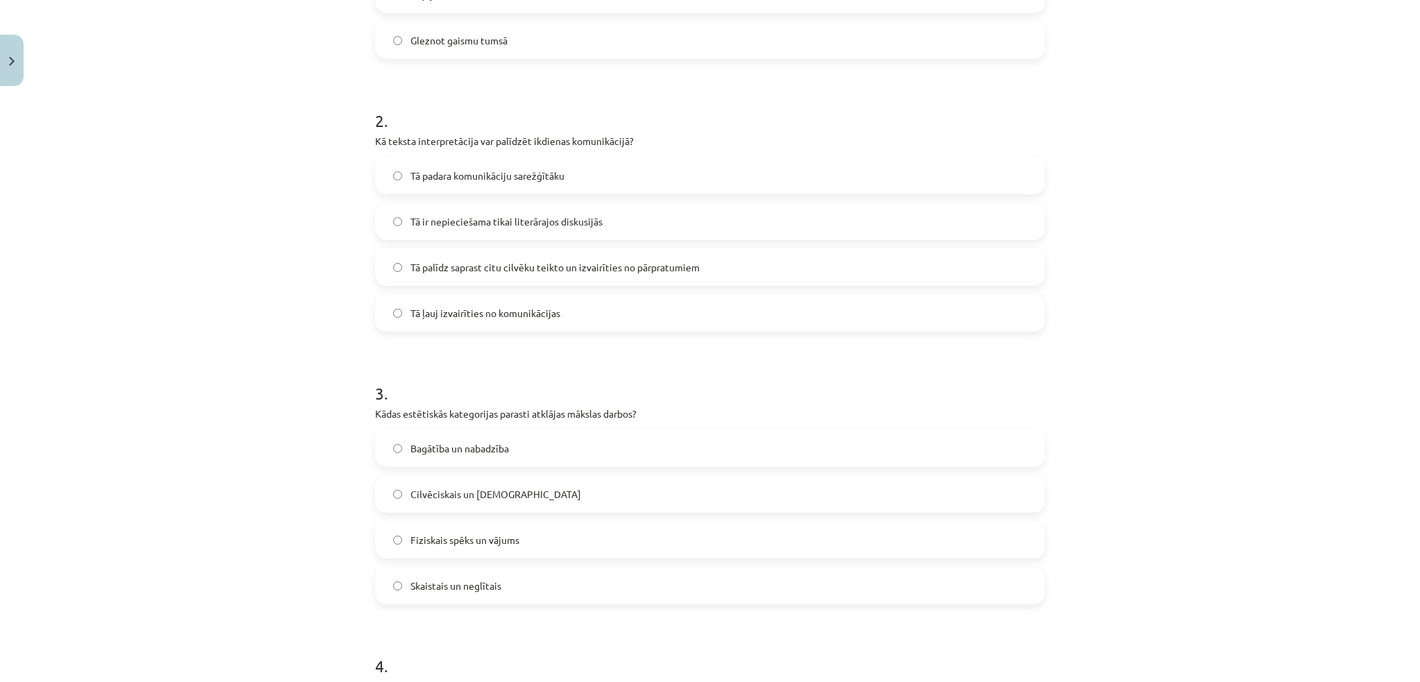
click at [495, 464] on label "Skaistais un neglītais" at bounding box center [710, 585] width 667 height 35
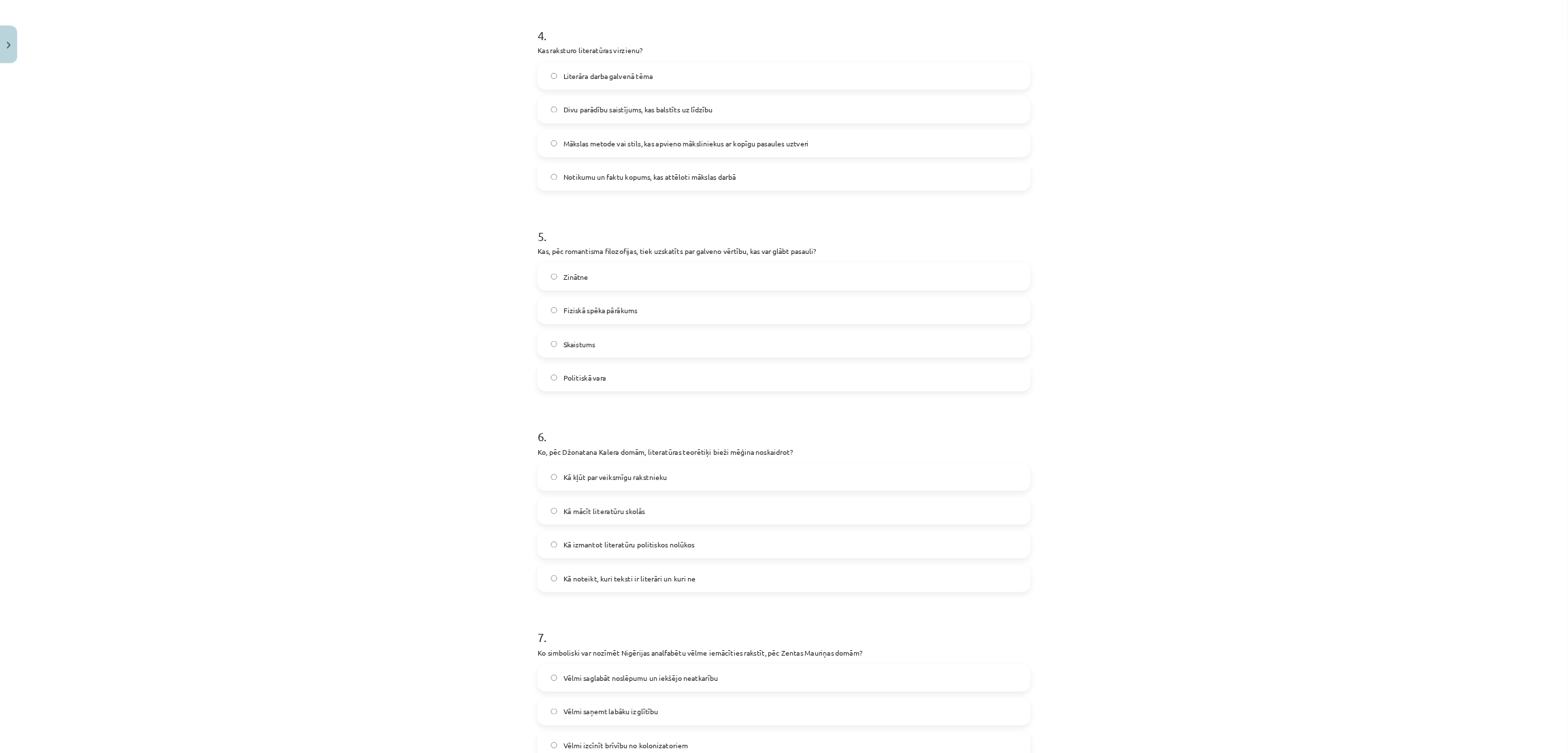
scroll to position [1059, 0]
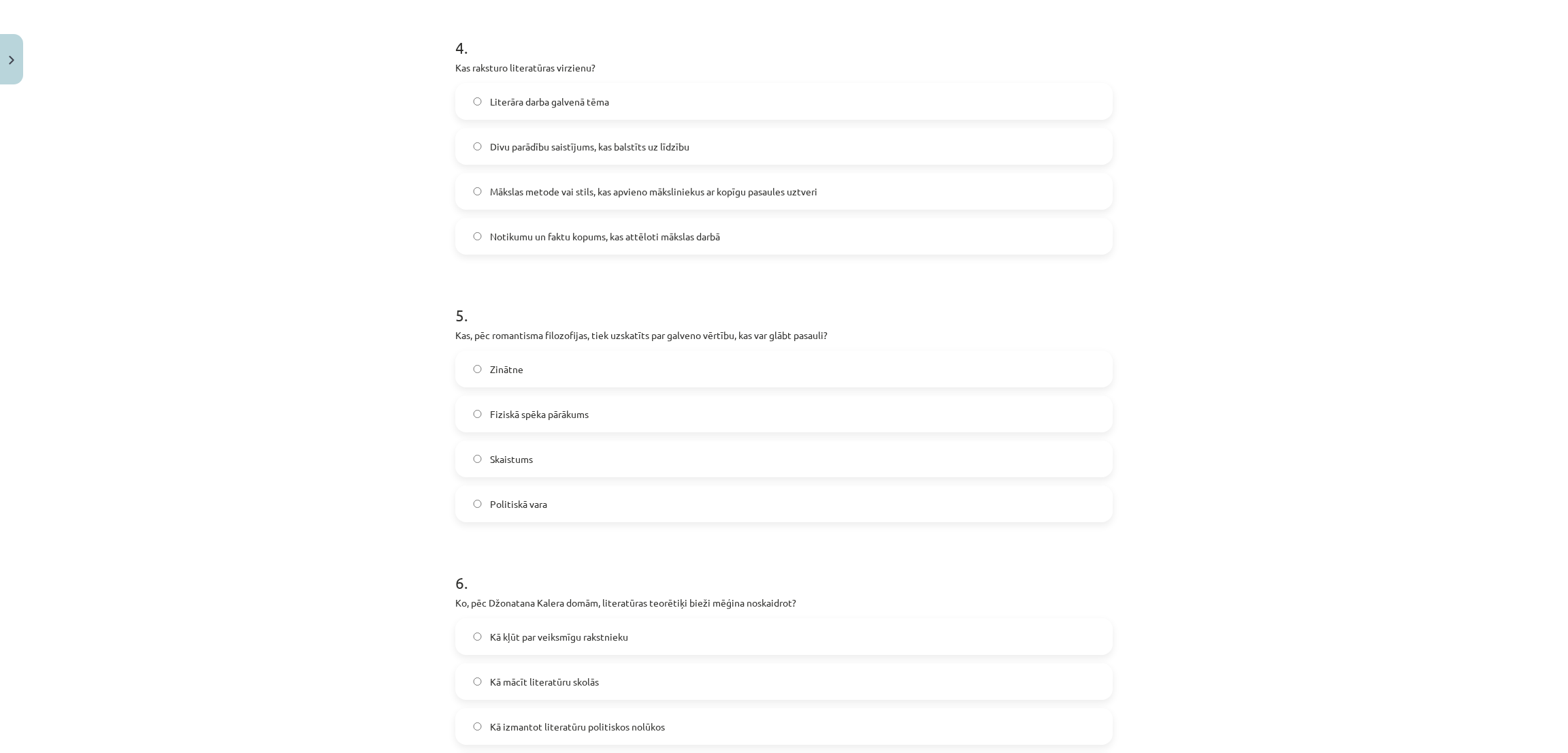
click at [752, 192] on span "Mākslas metode vai stils, kas apvieno māksliniekus ar kopīgu pasaules uztveri" at bounding box center [653, 191] width 328 height 15
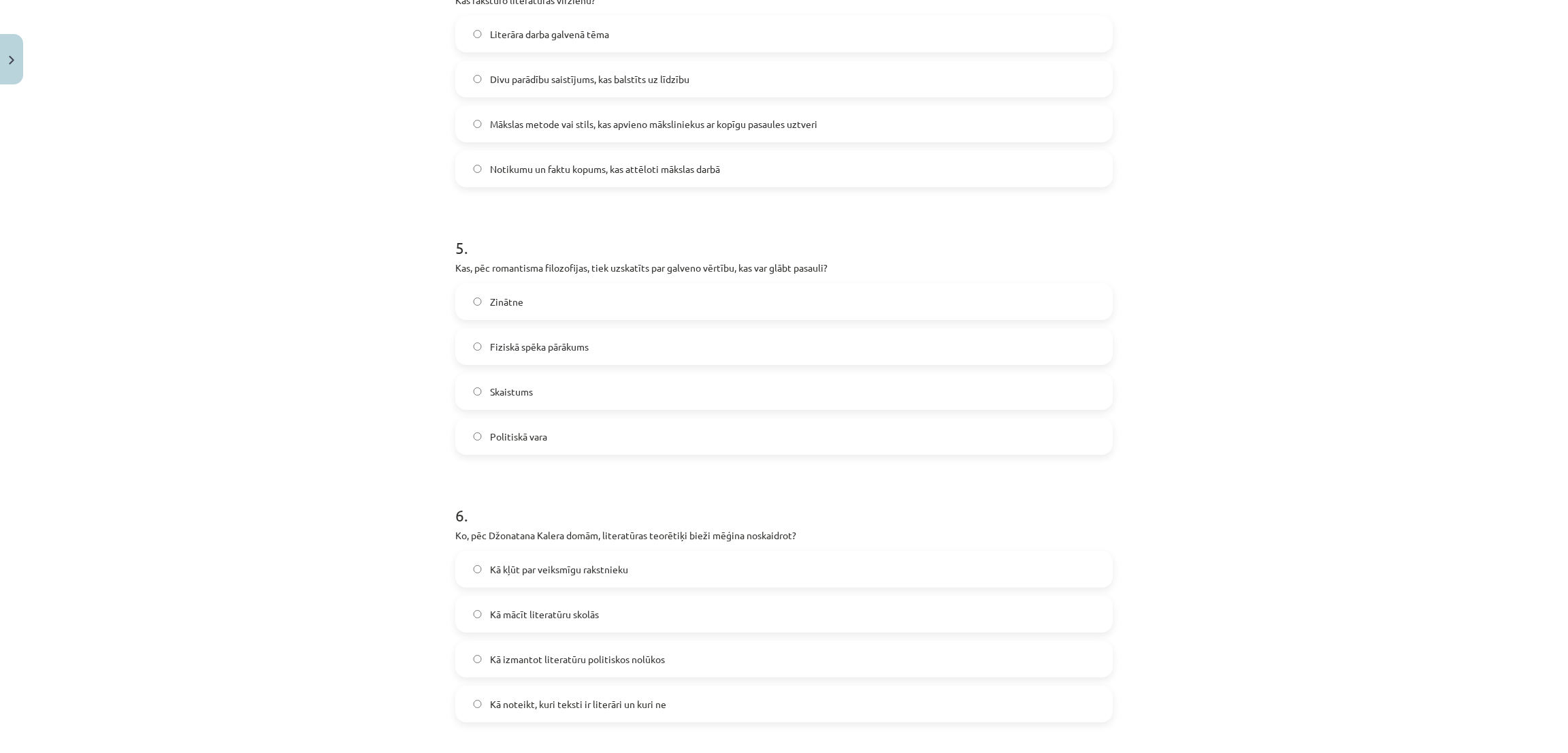
click at [711, 388] on label "Skaistums" at bounding box center [783, 391] width 654 height 34
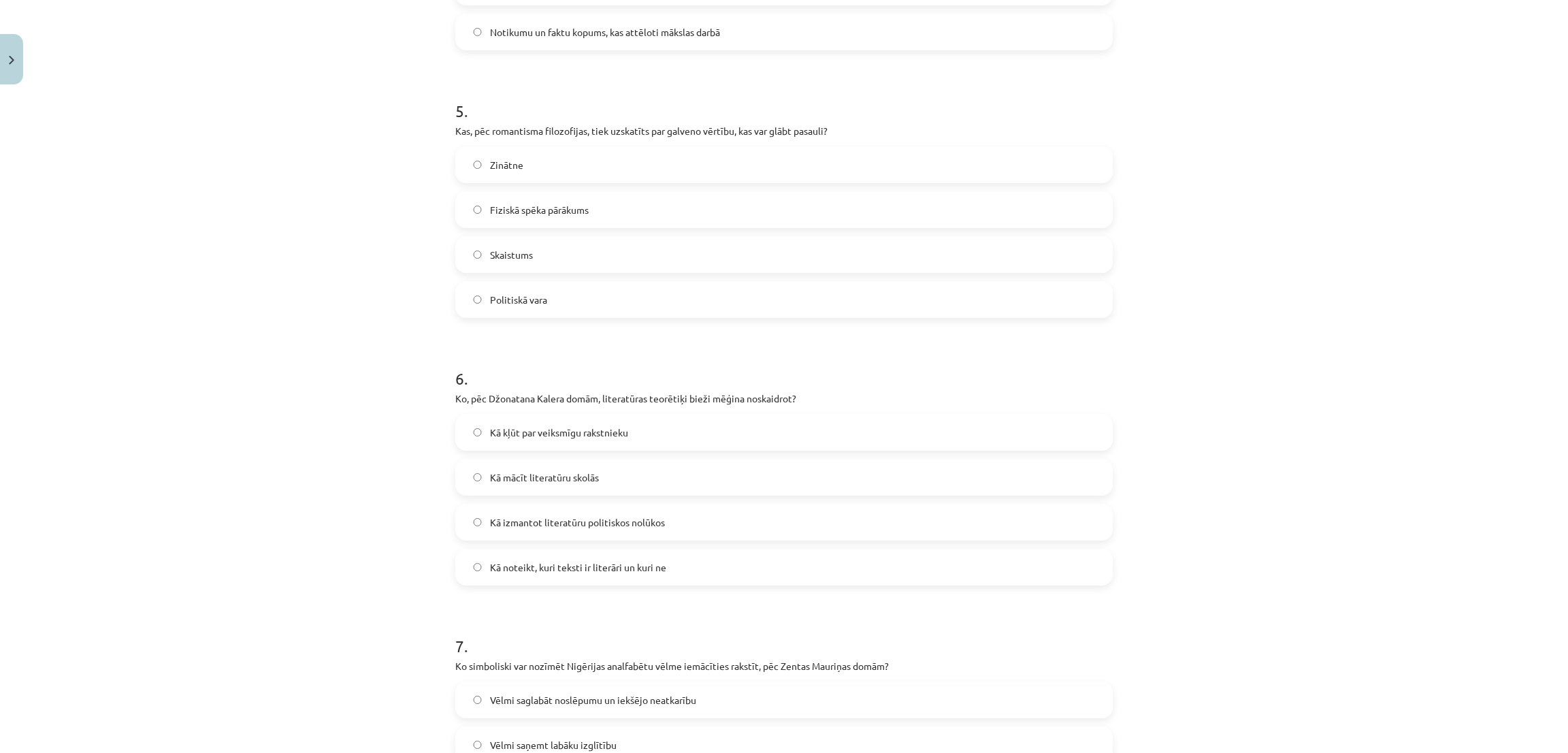
click at [703, 456] on label "Kā noteikt, kuri teksti ir literāri un kuri ne" at bounding box center [783, 566] width 654 height 34
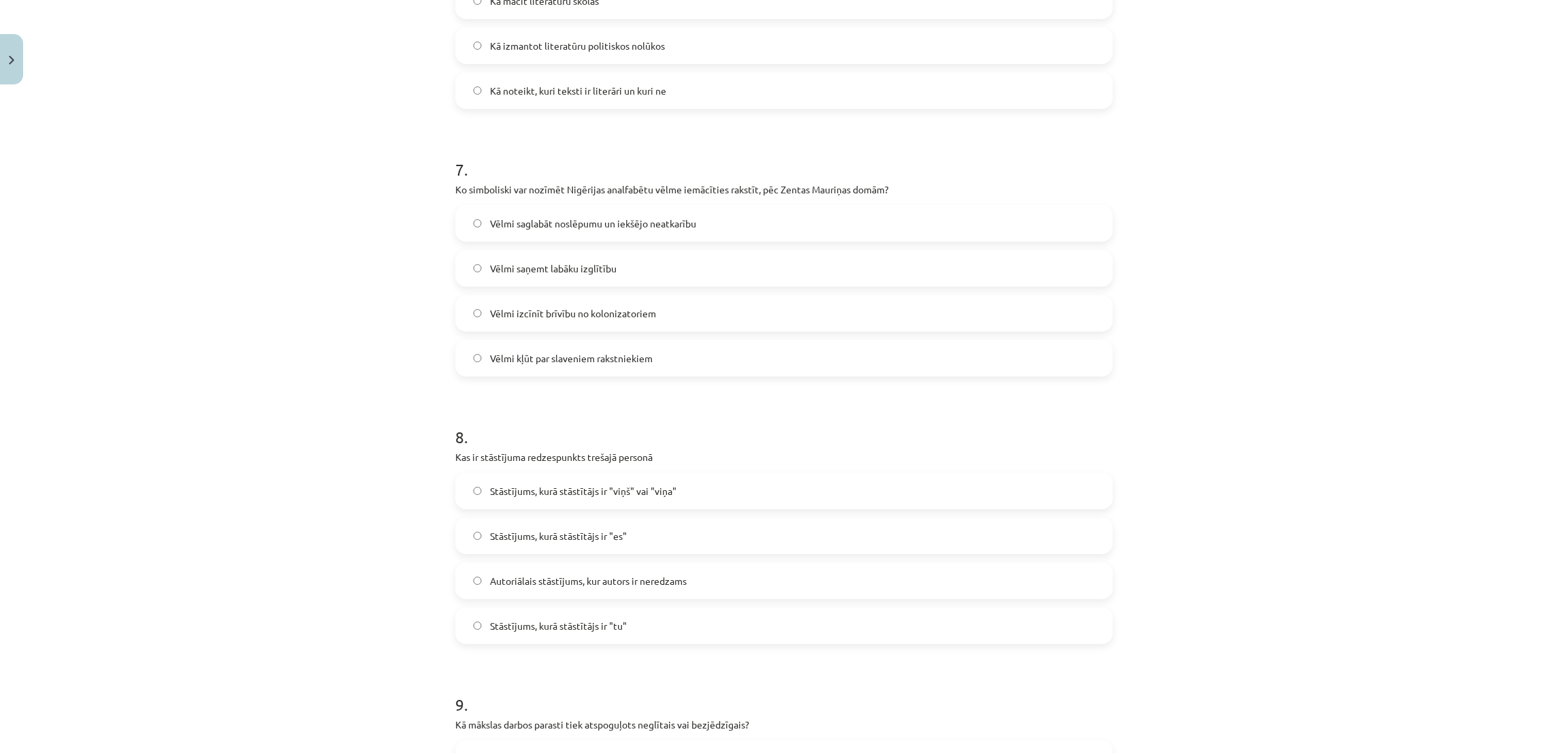
scroll to position [1876, 0]
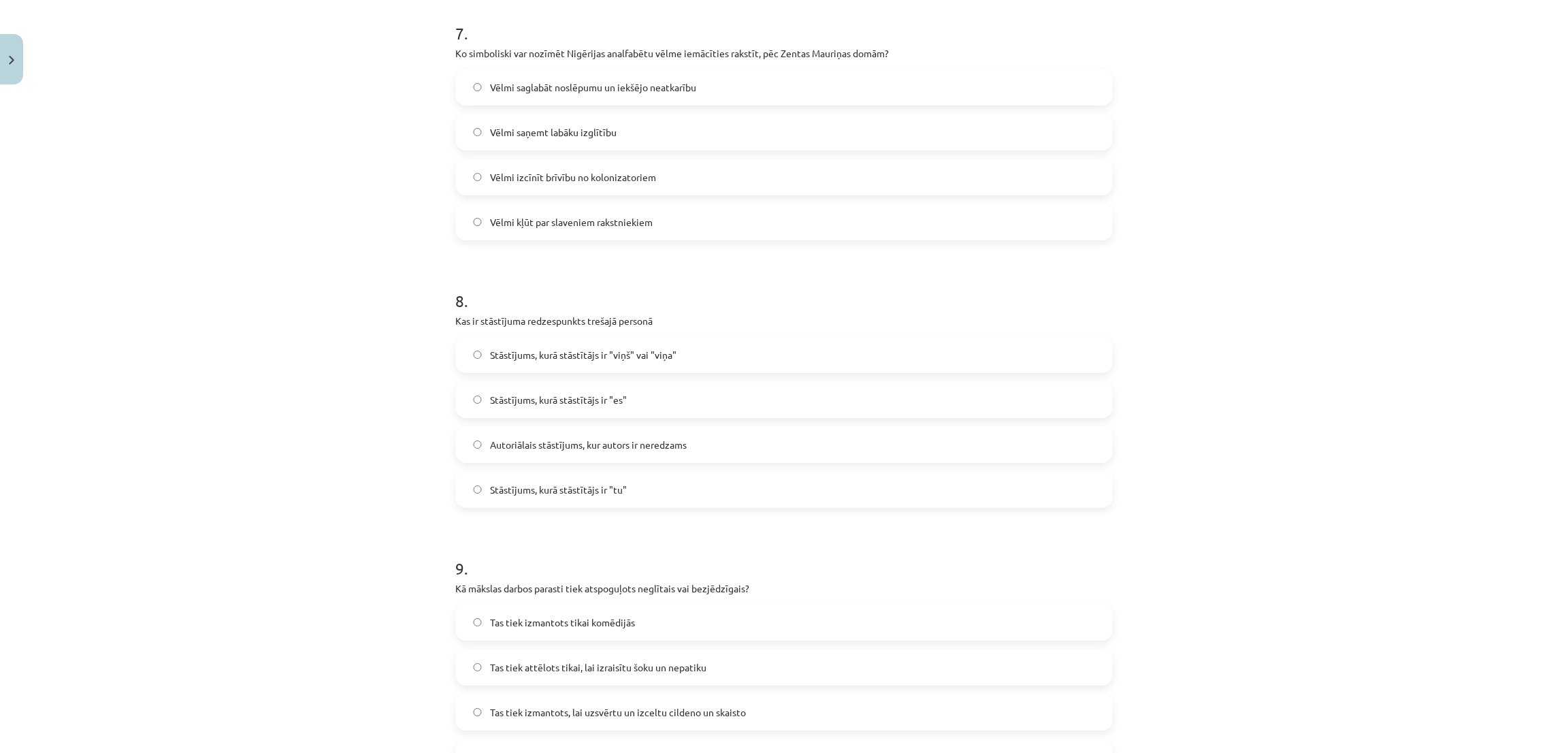
click at [773, 90] on label "Vēlmi saglabāt noslēpumu un iekšējo neatkarību" at bounding box center [783, 86] width 654 height 34
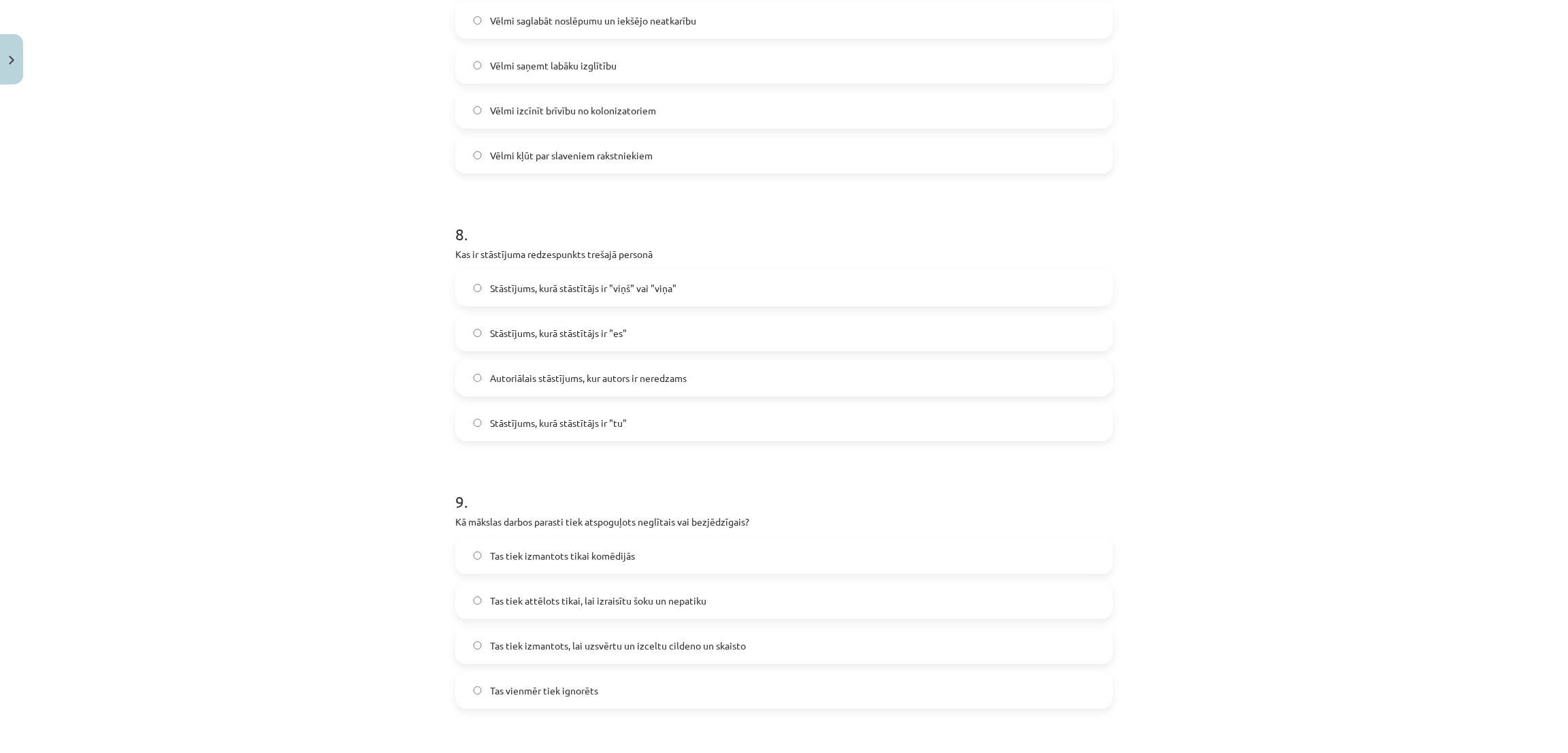
scroll to position [1944, 0]
click at [667, 283] on span "Stāstījums, kurā stāstītājs ir "viņš" vai "viņa"" at bounding box center [583, 288] width 186 height 15
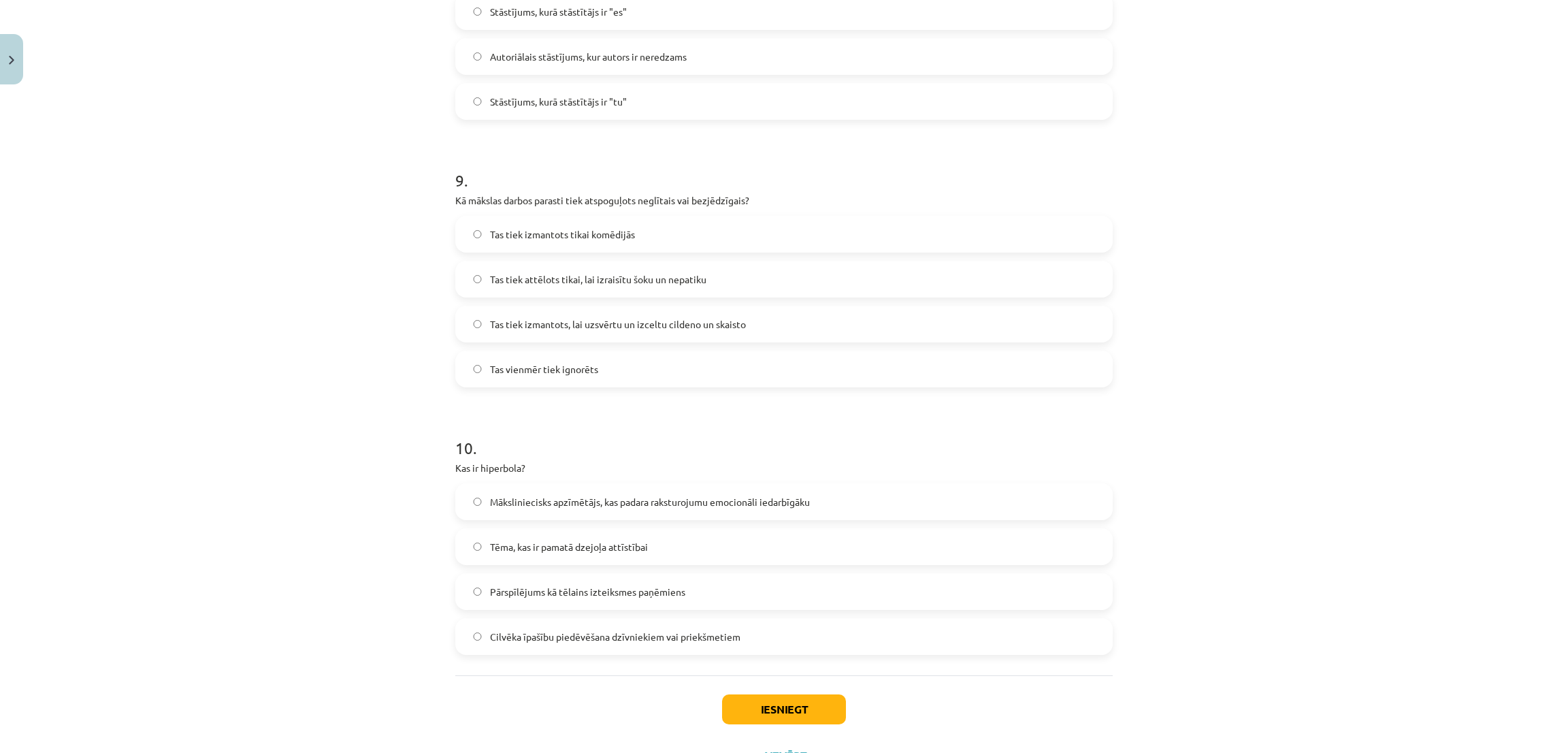
scroll to position [2285, 0]
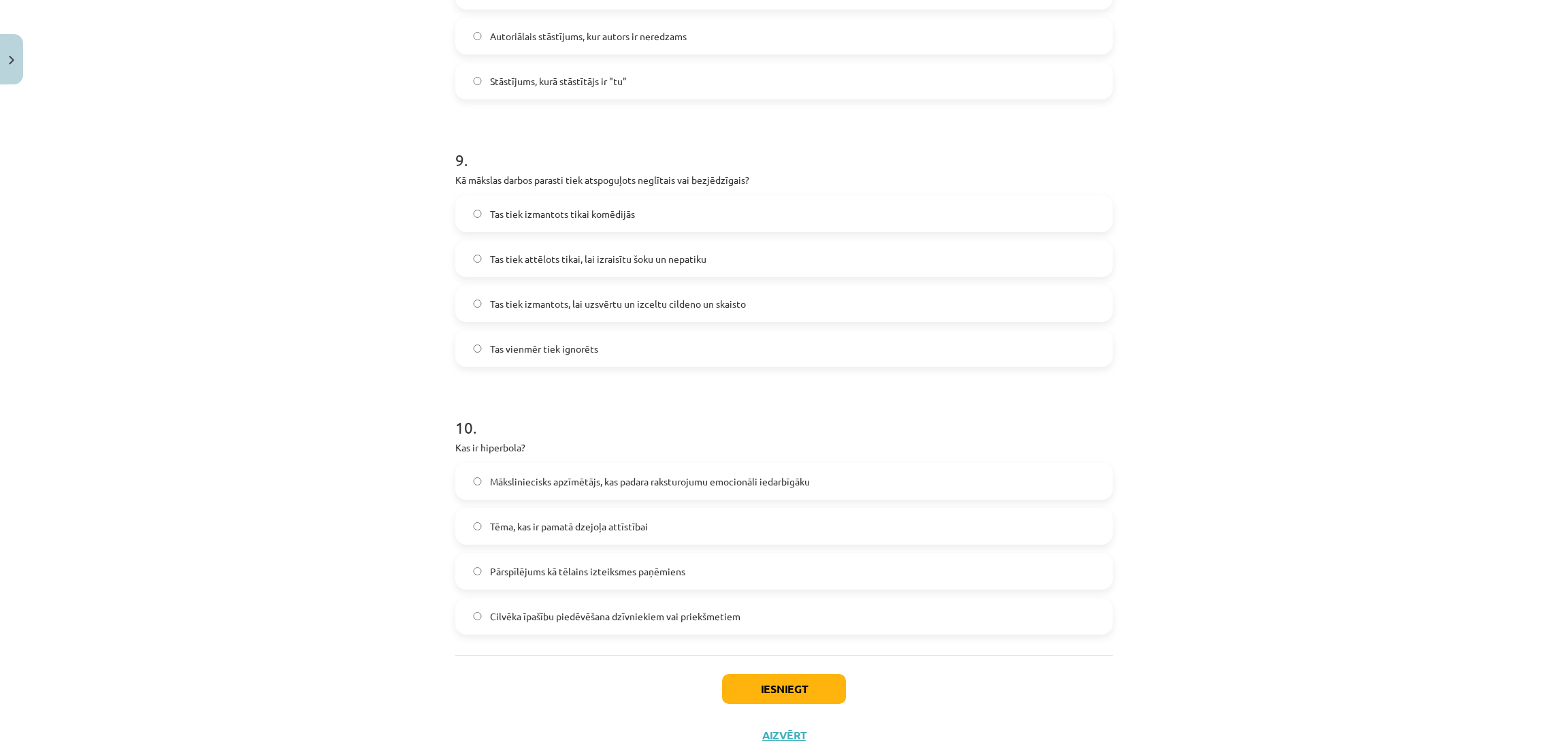
click at [847, 310] on label "Tas tiek izmantots, lai uzsvērtu un izceltu cildeno un skaisto" at bounding box center [783, 303] width 654 height 34
click at [769, 456] on label "Pārspīlējums kā tēlains izteiksmes paņēmiens" at bounding box center [783, 570] width 654 height 34
click at [787, 456] on button "Iesniegt" at bounding box center [784, 688] width 124 height 30
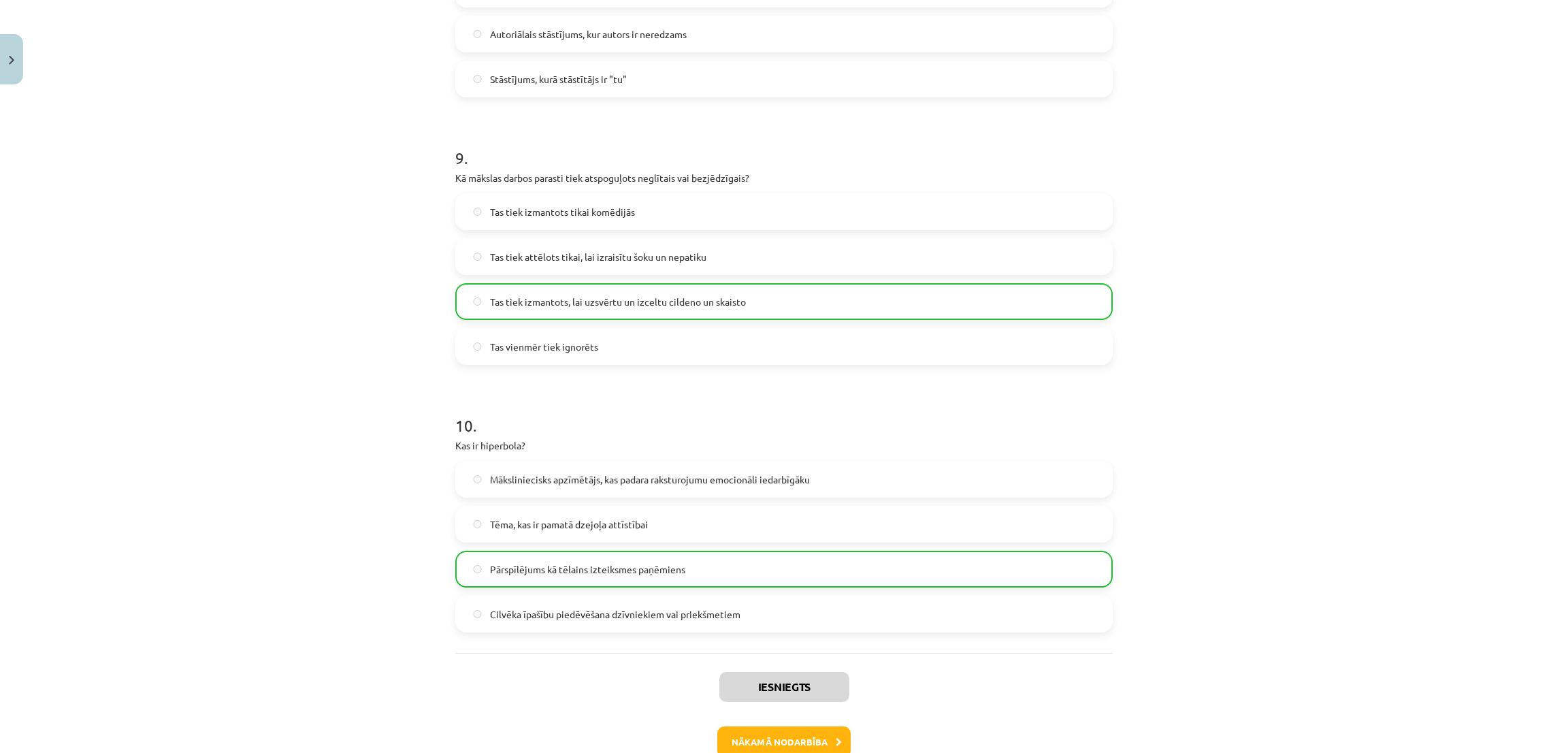
scroll to position [2352, 0]
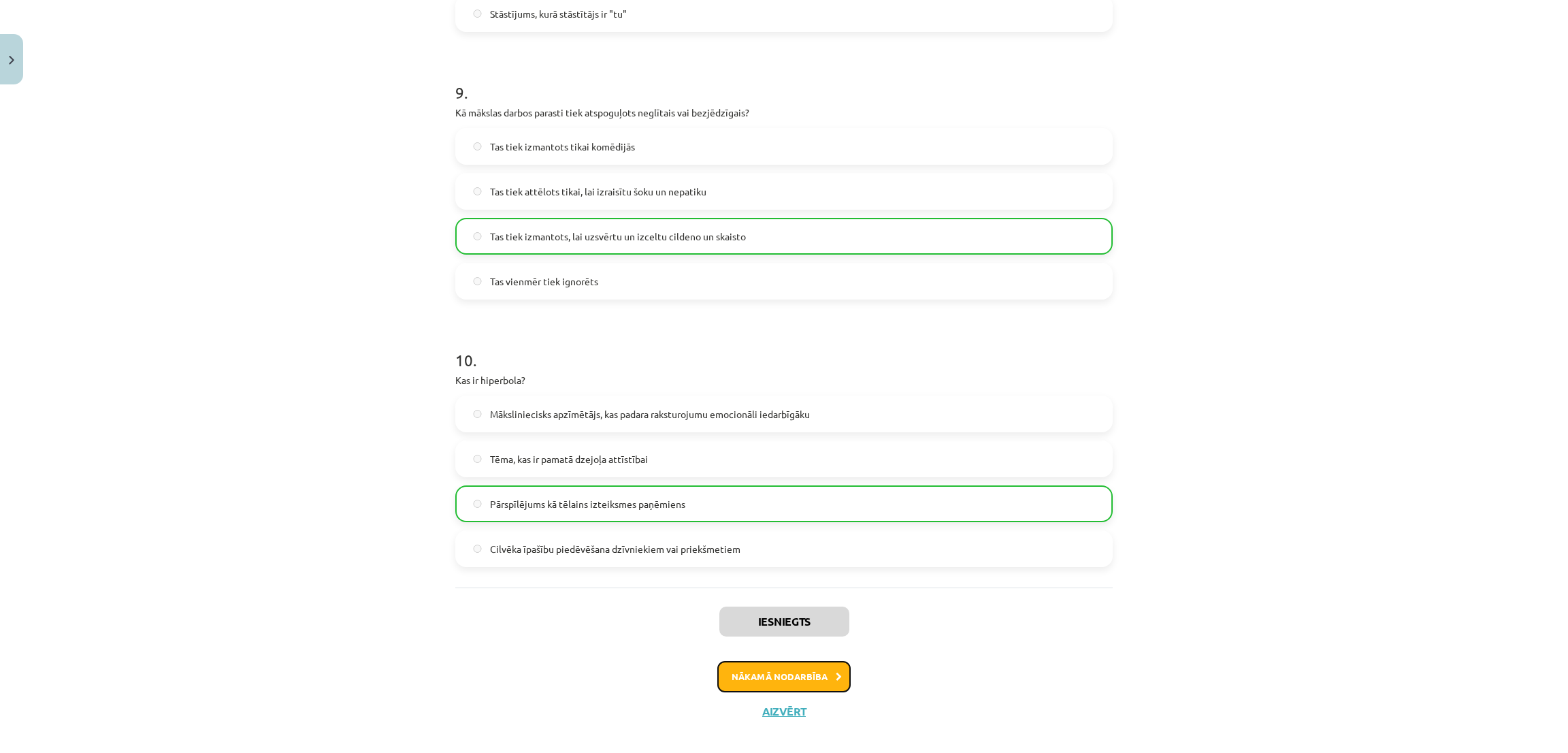
click at [758, 456] on button "Nākamā nodarbība" at bounding box center [784, 676] width 133 height 31
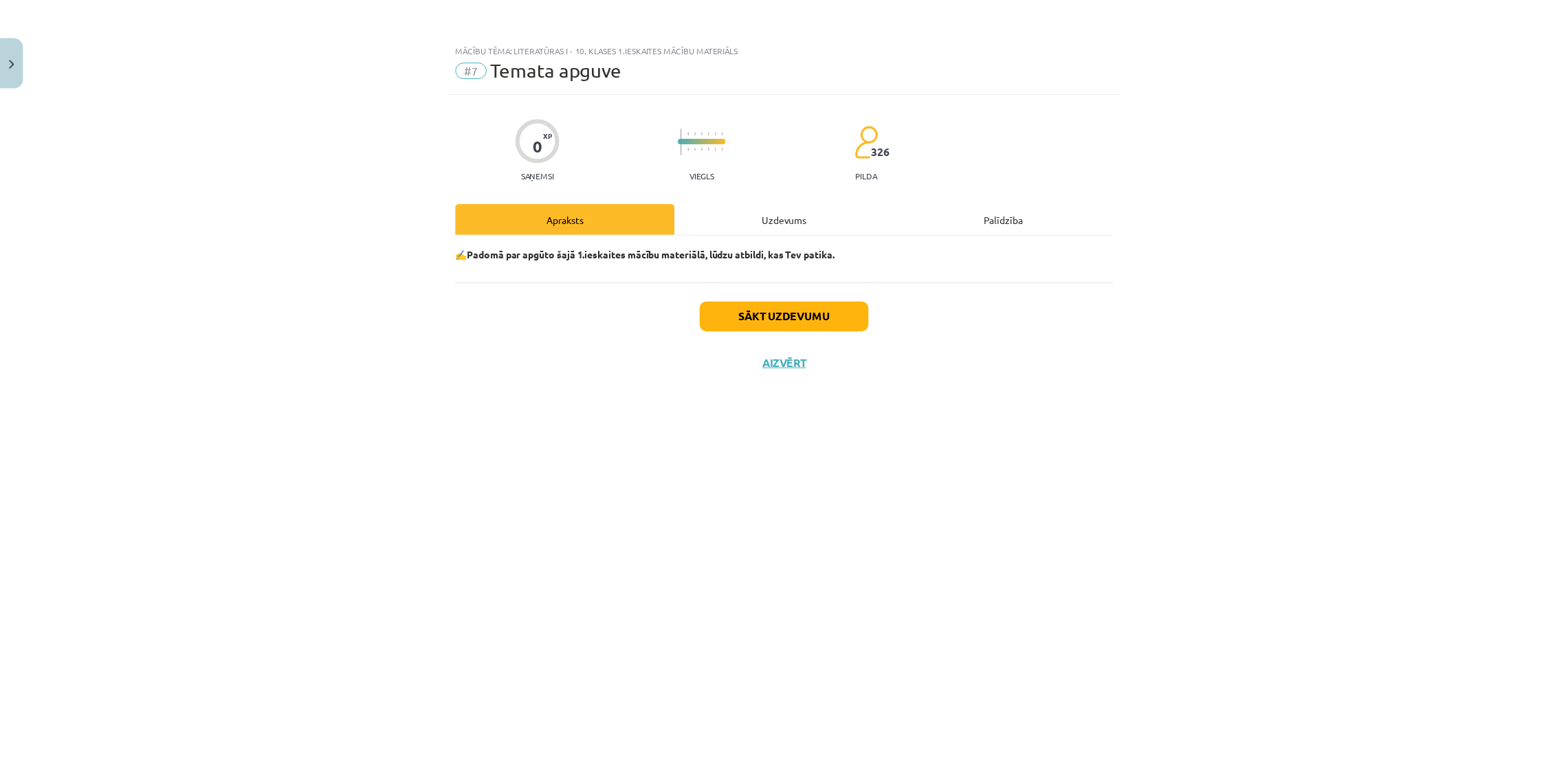
scroll to position [0, 0]
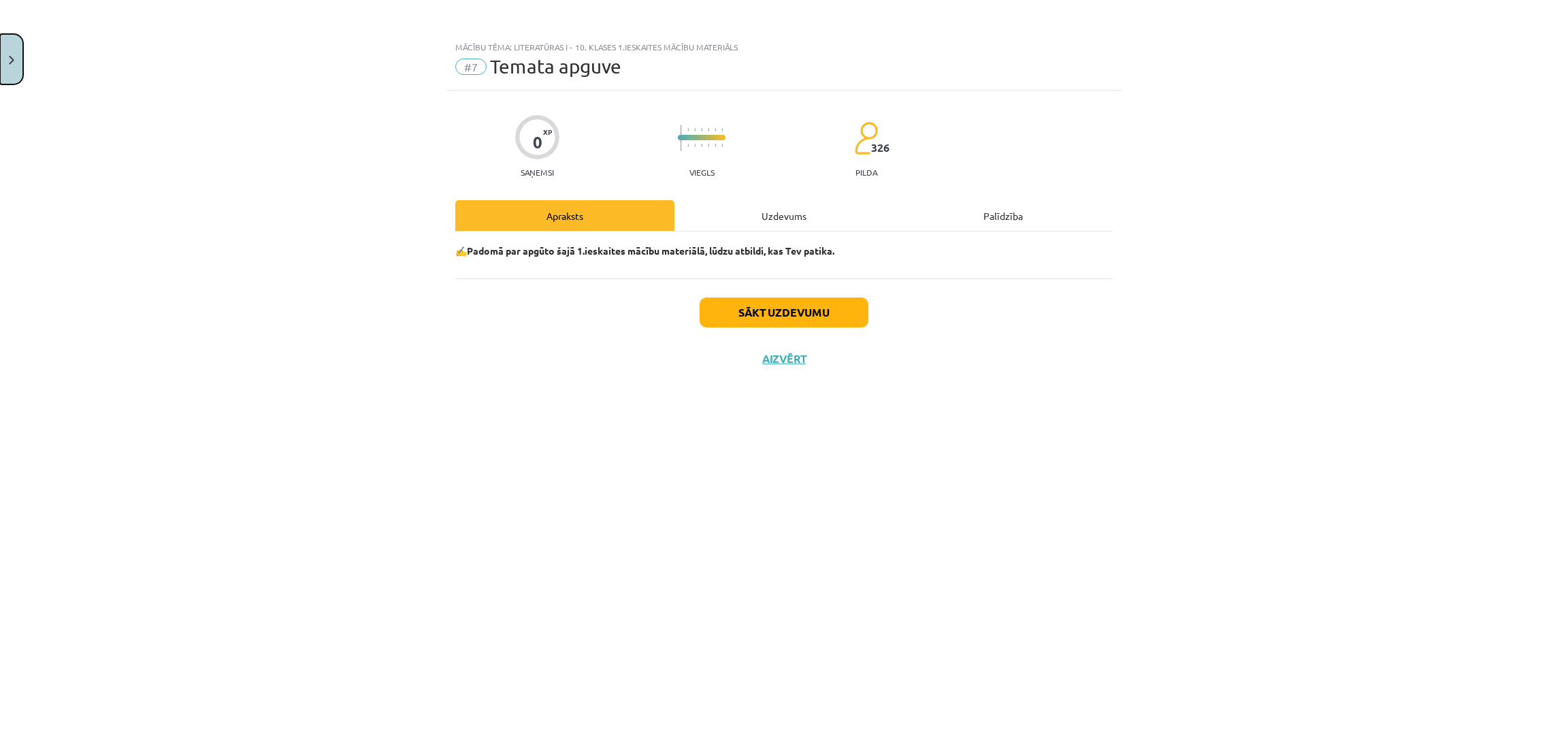
click at [18, 62] on button "Close" at bounding box center [12, 59] width 24 height 50
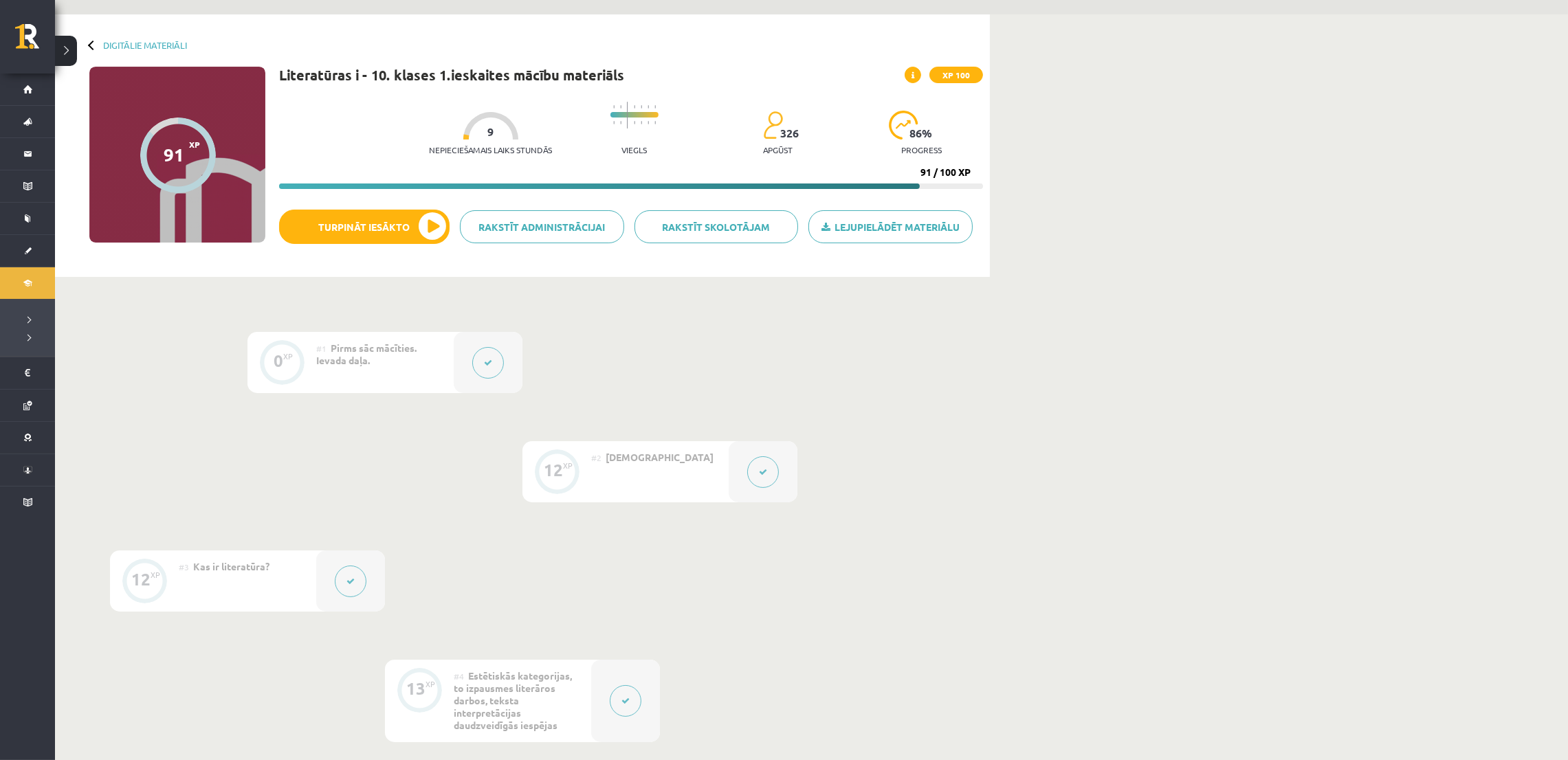
scroll to position [68, 0]
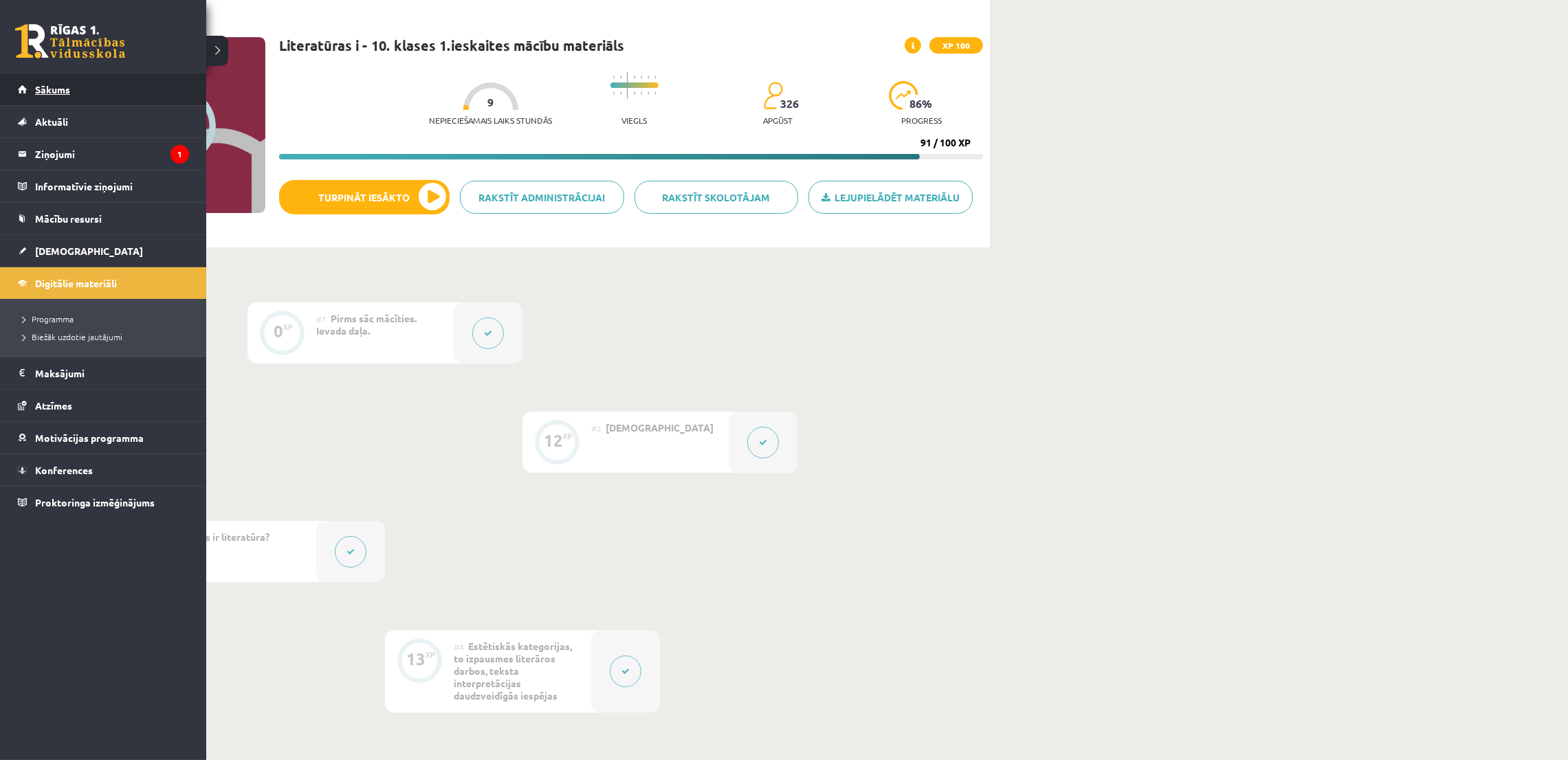
click at [113, 90] on link "Sākums" at bounding box center [103, 89] width 171 height 32
